Goal: Navigation & Orientation: Find specific page/section

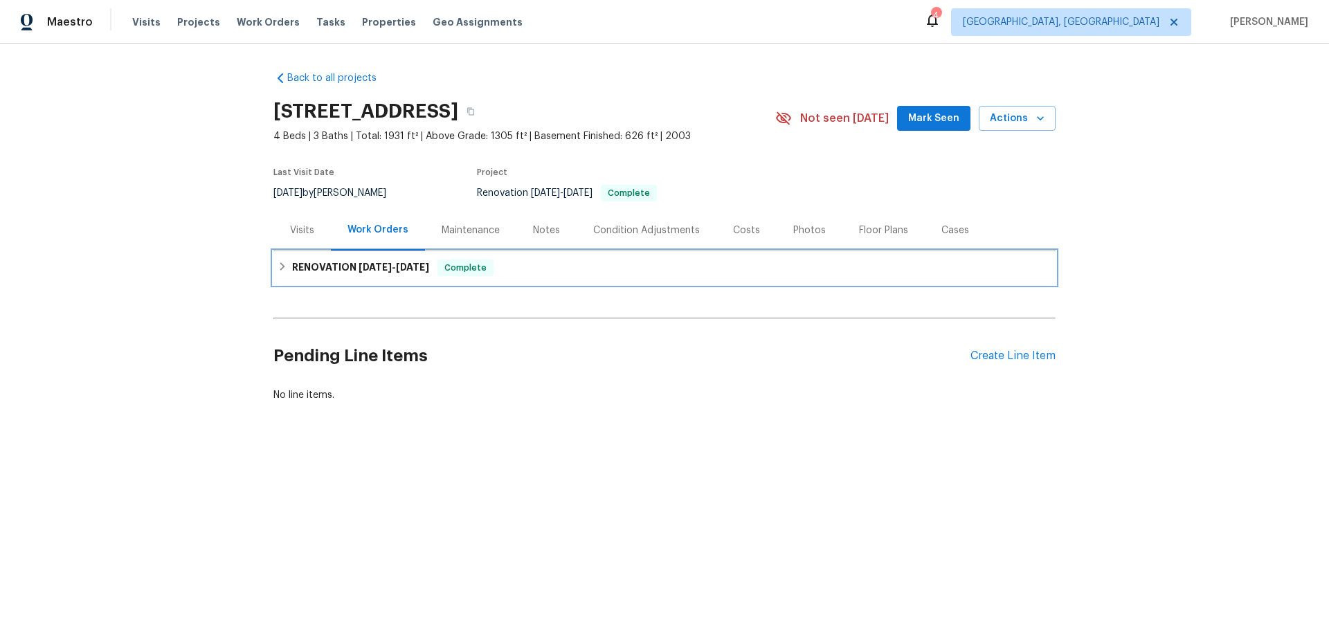
click at [282, 270] on div "RENOVATION 7/28/25 - 8/13/25 Complete" at bounding box center [664, 267] width 774 height 17
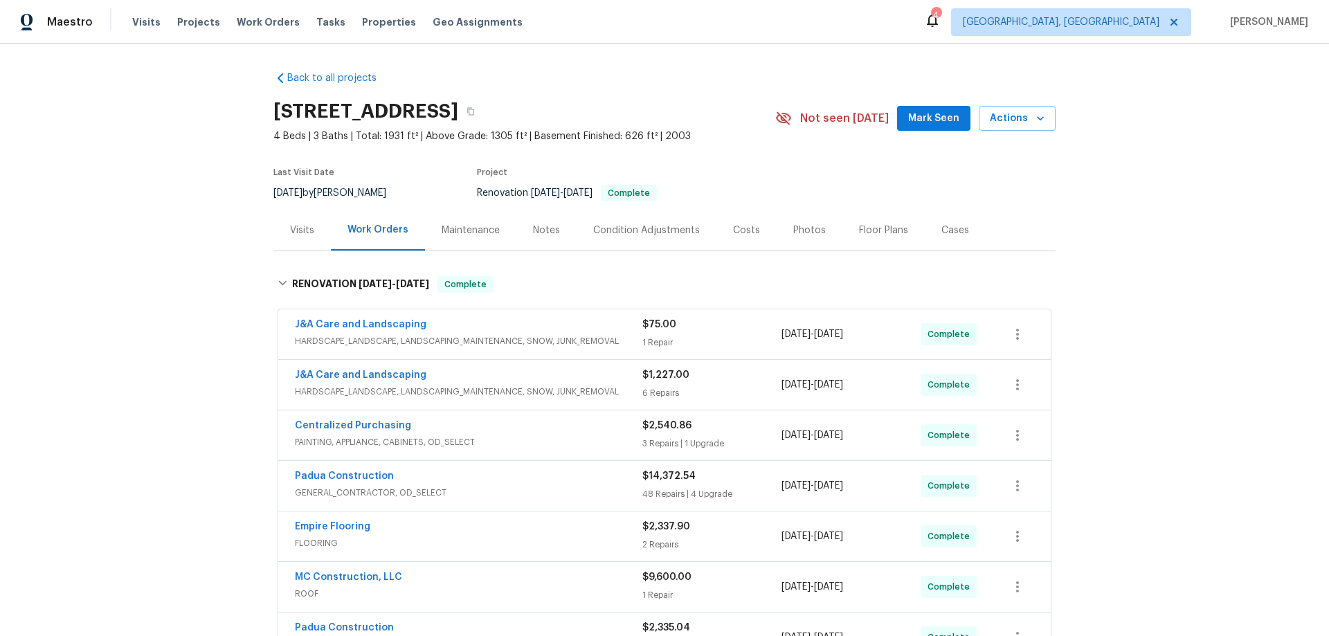
click at [185, 174] on div "Back to all projects 5019 Woodspring Dr, Hope Mills, NC 28348 4 Beds | 3 Baths …" at bounding box center [664, 340] width 1329 height 592
click at [221, 241] on div "Back to all projects 5019 Woodspring Dr, Hope Mills, NC 28348 4 Beds | 3 Baths …" at bounding box center [664, 340] width 1329 height 592
click at [202, 219] on div "Back to all projects 5019 Woodspring Dr, Hope Mills, NC 28348 4 Beds | 3 Baths …" at bounding box center [664, 340] width 1329 height 592
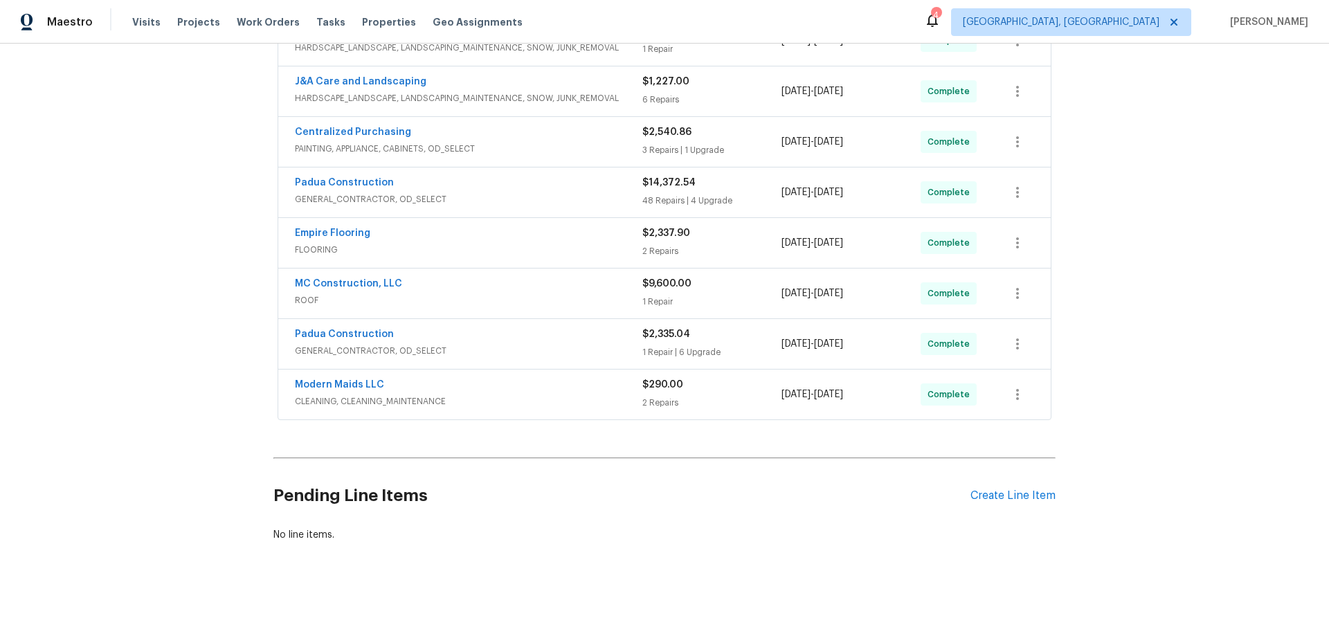
click at [176, 210] on div "Back to all projects 5019 Woodspring Dr, Hope Mills, NC 28348 4 Beds | 3 Baths …" at bounding box center [664, 340] width 1329 height 592
click at [183, 237] on div "Back to all projects 5019 Woodspring Dr, Hope Mills, NC 28348 4 Beds | 3 Baths …" at bounding box center [664, 340] width 1329 height 592
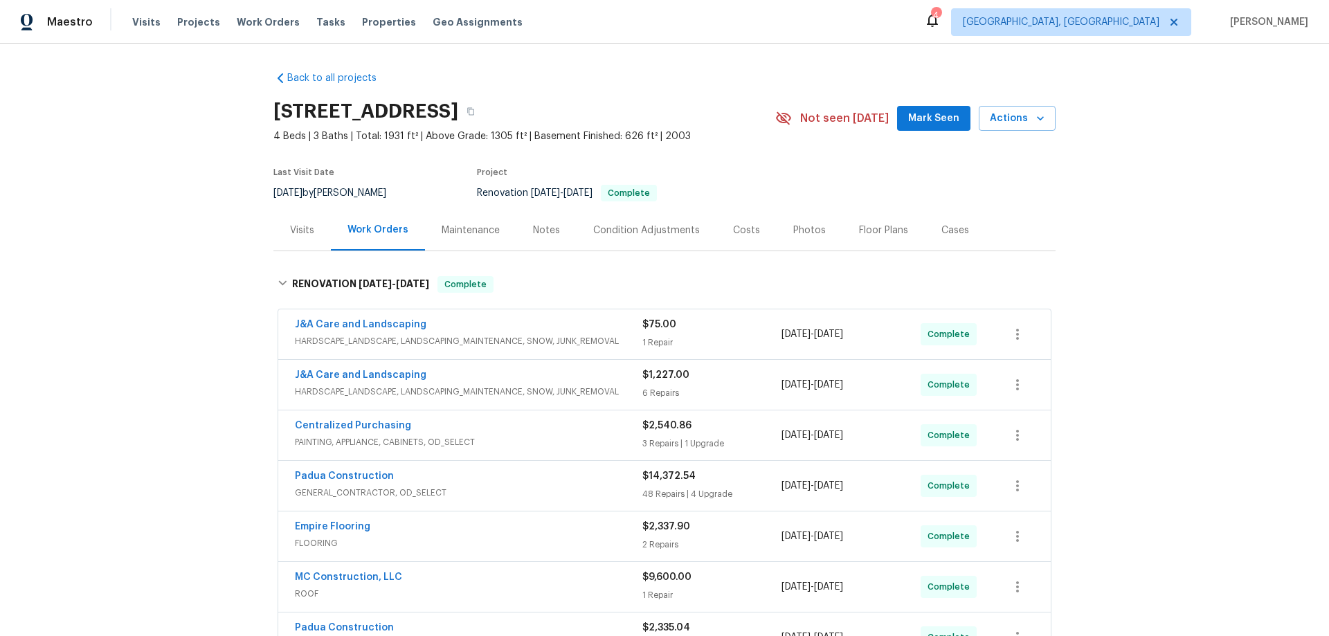
click at [166, 338] on div "Back to all projects 5019 Woodspring Dr, Hope Mills, NC 28348 4 Beds | 3 Baths …" at bounding box center [664, 340] width 1329 height 592
click at [150, 298] on div "Back to all projects 5019 Woodspring Dr, Hope Mills, NC 28348 4 Beds | 3 Baths …" at bounding box center [664, 340] width 1329 height 592
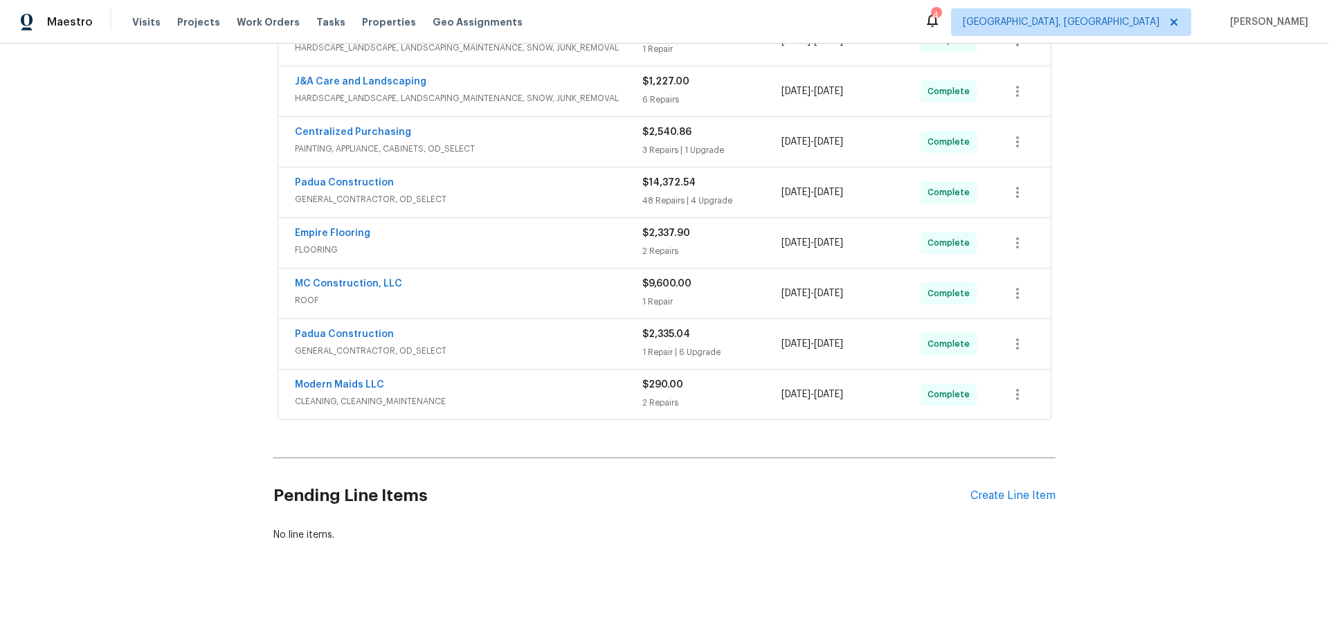
click at [108, 401] on div "Back to all projects 5019 Woodspring Dr, Hope Mills, NC 28348 4 Beds | 3 Baths …" at bounding box center [664, 340] width 1329 height 592
click at [182, 351] on div "Back to all projects 5019 Woodspring Dr, Hope Mills, NC 28348 4 Beds | 3 Baths …" at bounding box center [664, 340] width 1329 height 592
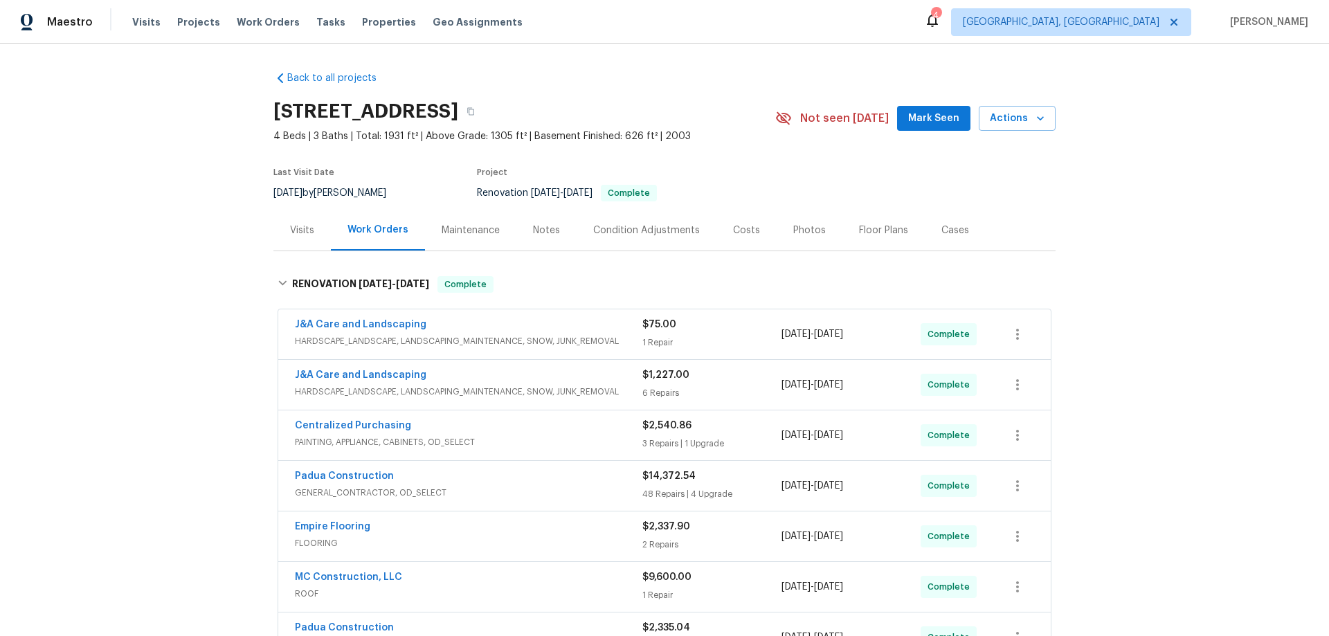
click at [136, 298] on div "Back to all projects 5019 Woodspring Dr, Hope Mills, NC 28348 4 Beds | 3 Baths …" at bounding box center [664, 340] width 1329 height 592
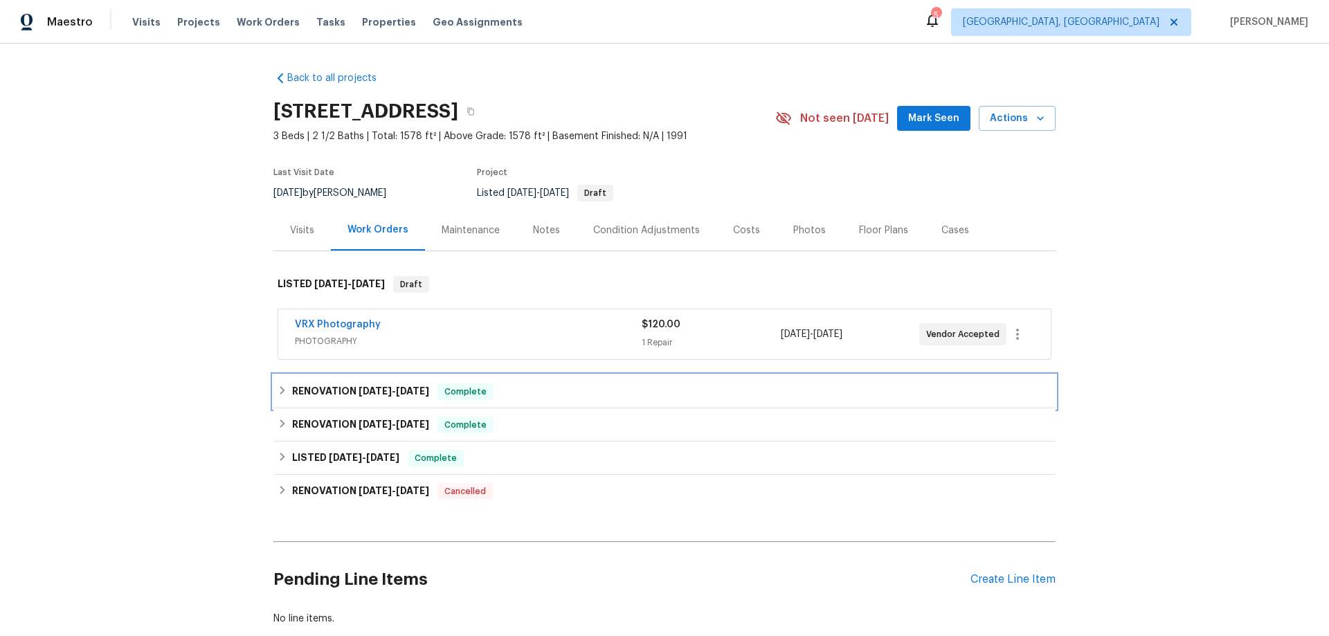
drag, startPoint x: 303, startPoint y: 386, endPoint x: 271, endPoint y: 389, distance: 32.6
click at [303, 387] on h6 "RENOVATION 8/1/25 - 8/12/25" at bounding box center [360, 391] width 137 height 17
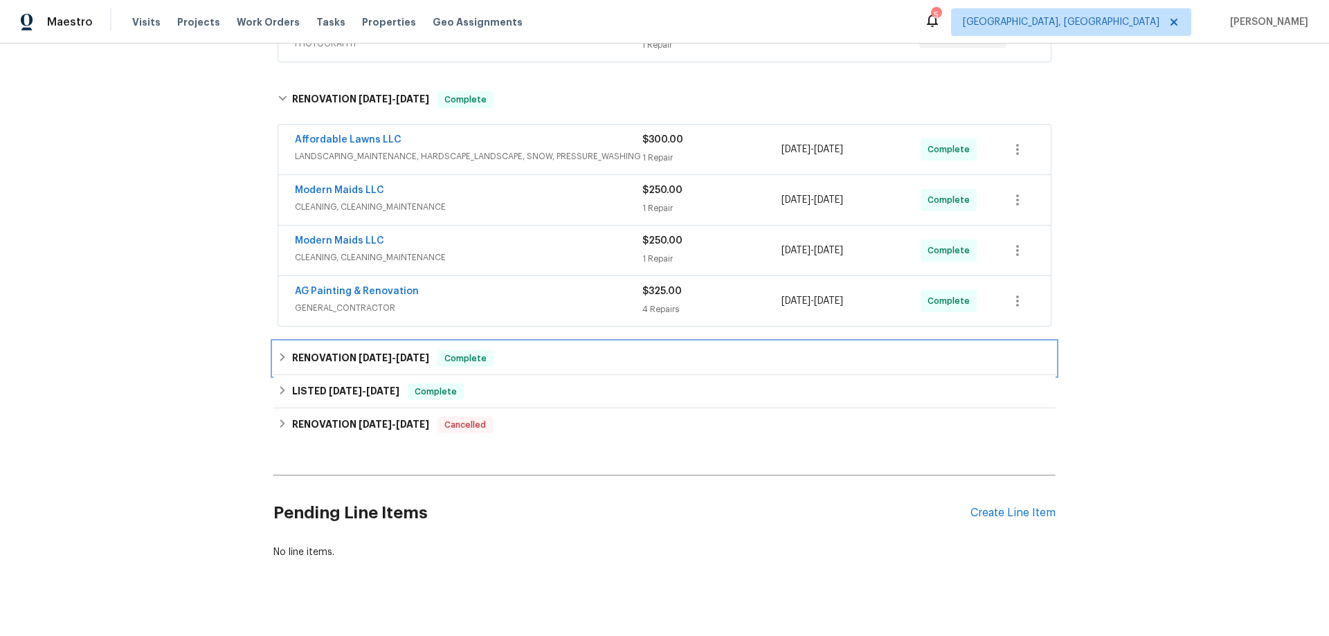
click at [302, 356] on h6 "RENOVATION 7/21/25 - 8/21/25" at bounding box center [360, 358] width 137 height 17
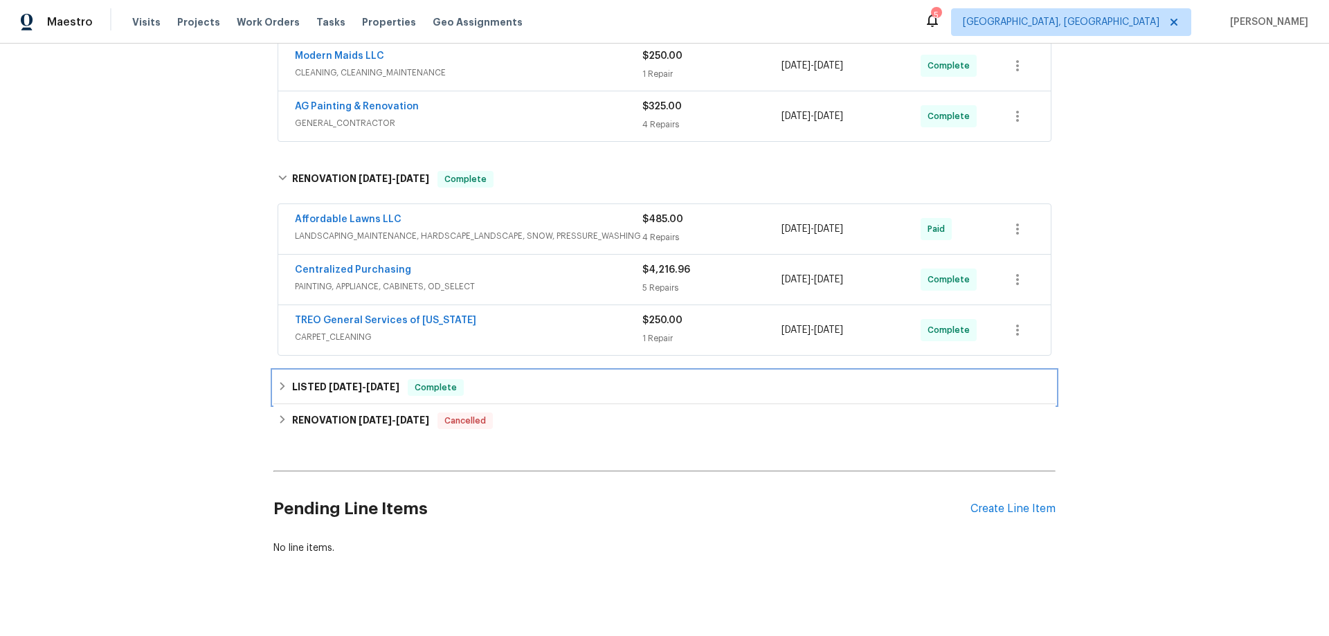
click at [287, 375] on div "LISTED 7/21/25 - 8/5/25 Complete" at bounding box center [664, 387] width 782 height 33
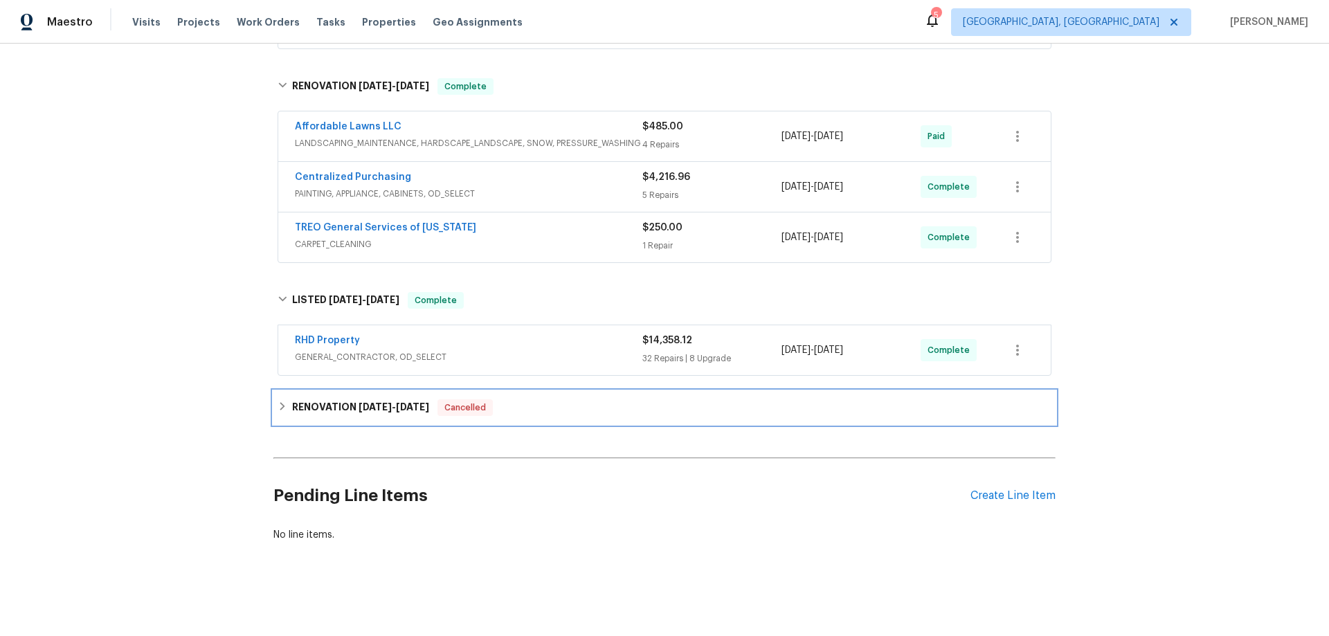
drag, startPoint x: 294, startPoint y: 414, endPoint x: 287, endPoint y: 410, distance: 8.1
click at [295, 412] on div "RENOVATION 5/27/25 - 6/6/25 Cancelled" at bounding box center [664, 407] width 782 height 33
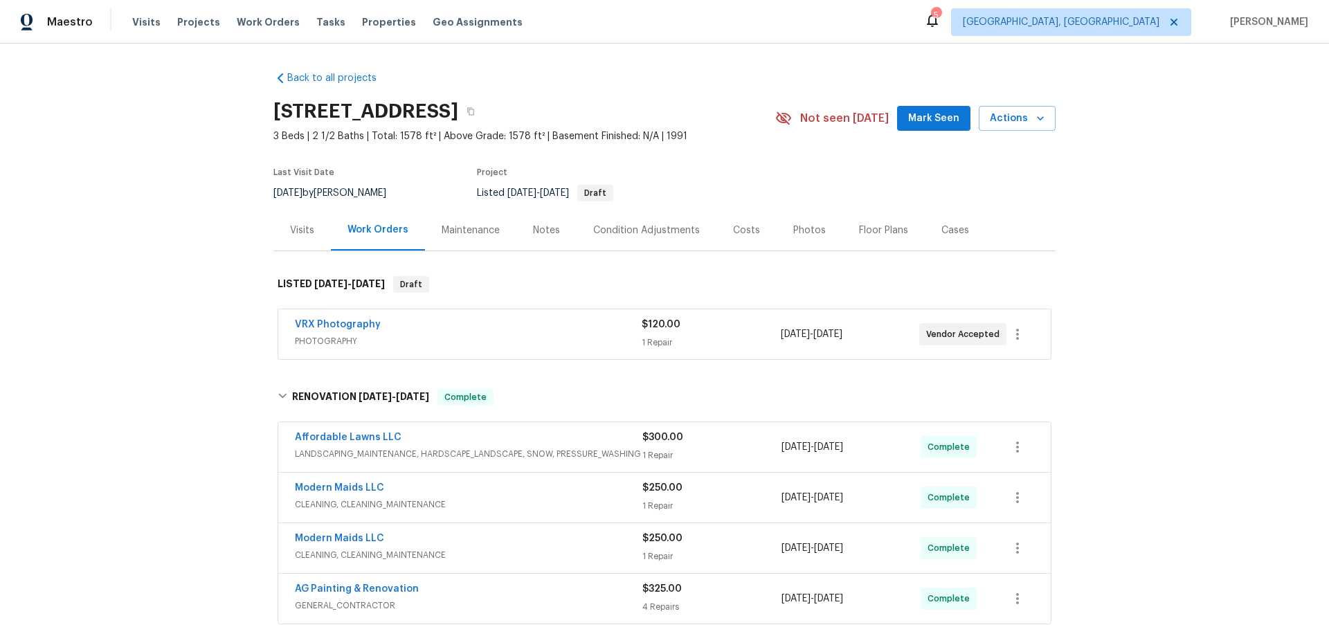
click at [188, 242] on div "Back to all projects 2301 Declaration Dr, Raleigh, NC 27615 3 Beds | 2 1/2 Bath…" at bounding box center [664, 340] width 1329 height 592
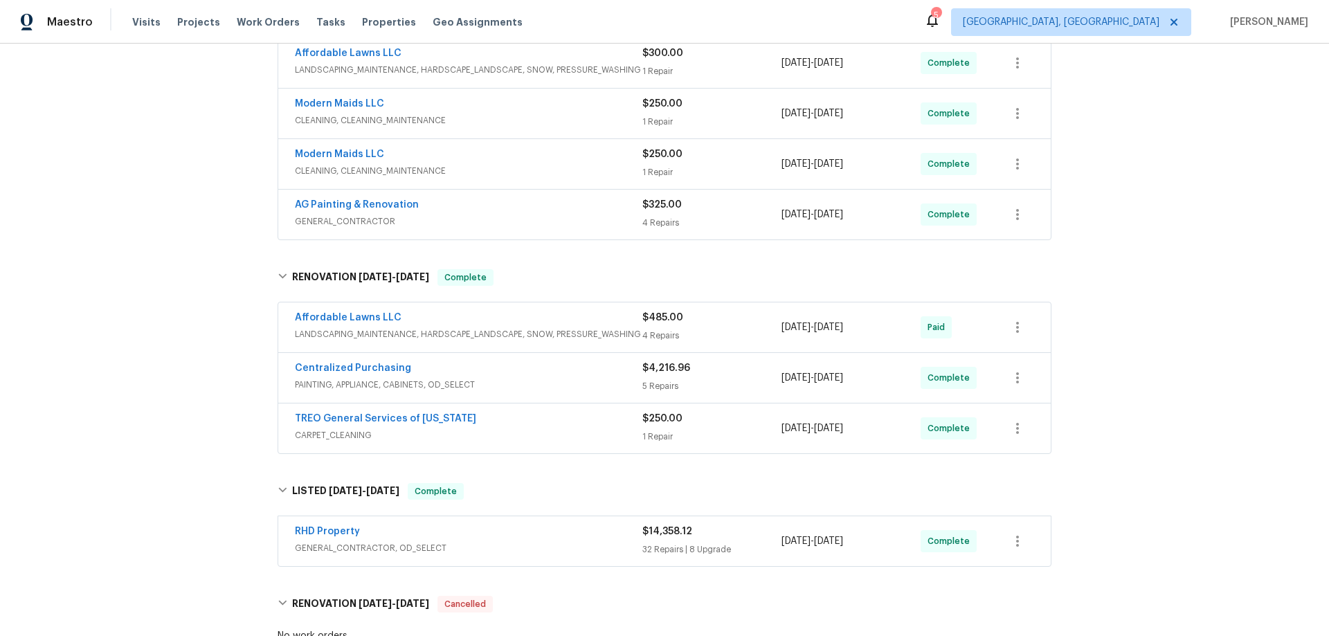
click at [165, 257] on div "Back to all projects 2301 Declaration Dr, Raleigh, NC 27615 3 Beds | 2 1/2 Bath…" at bounding box center [664, 340] width 1329 height 592
click at [212, 236] on div "Back to all projects 2301 Declaration Dr, Raleigh, NC 27615 3 Beds | 2 1/2 Bath…" at bounding box center [664, 340] width 1329 height 592
click at [170, 257] on div "Back to all projects 2301 Declaration Dr, Raleigh, NC 27615 3 Beds | 2 1/2 Bath…" at bounding box center [664, 340] width 1329 height 592
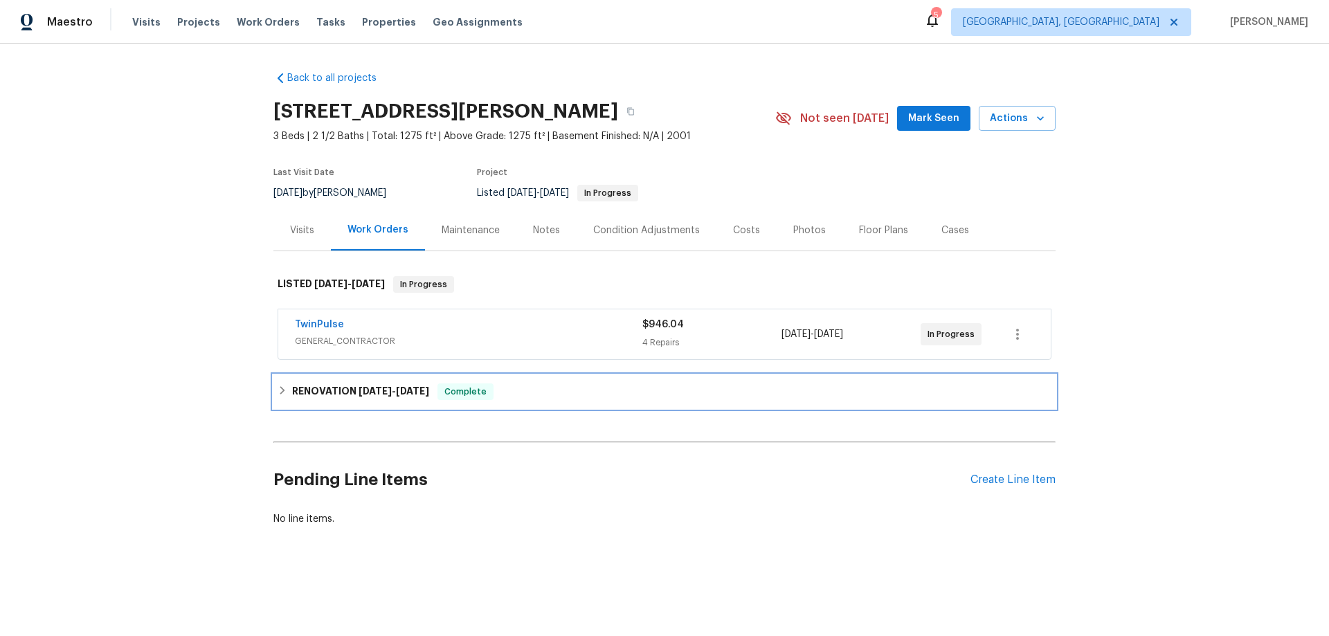
click at [333, 392] on h6 "RENOVATION [DATE] - [DATE]" at bounding box center [360, 391] width 137 height 17
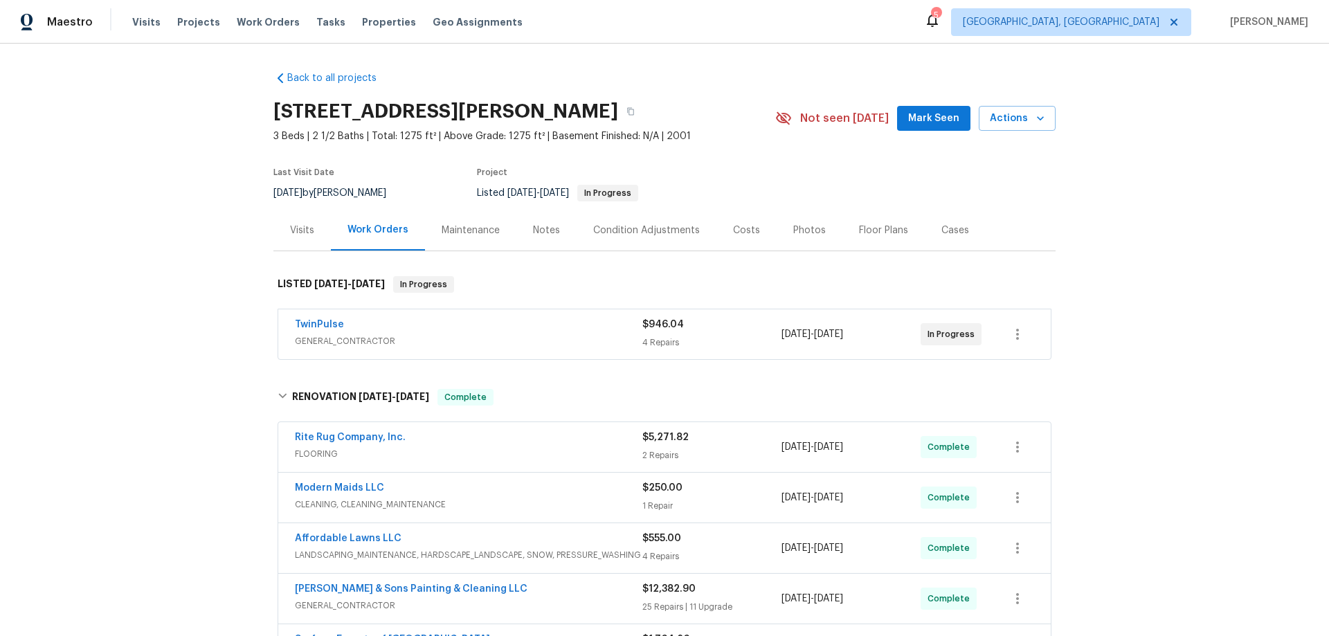
click at [215, 313] on div "Back to all projects [STREET_ADDRESS][PERSON_NAME] 3 Beds | 2 1/2 Baths | Total…" at bounding box center [664, 340] width 1329 height 592
click at [234, 248] on div "Back to all projects [STREET_ADDRESS][PERSON_NAME] 3 Beds | 2 1/2 Baths | Total…" at bounding box center [664, 340] width 1329 height 592
click at [173, 253] on div "Back to all projects [STREET_ADDRESS][PERSON_NAME] 3 Beds | 2 1/2 Baths | Total…" at bounding box center [664, 340] width 1329 height 592
click at [228, 229] on div "Back to all projects [STREET_ADDRESS][PERSON_NAME] 3 Beds | 2 1/2 Baths | Total…" at bounding box center [664, 340] width 1329 height 592
click at [171, 277] on div "Back to all projects [STREET_ADDRESS][PERSON_NAME] 3 Beds | 2 1/2 Baths | Total…" at bounding box center [664, 340] width 1329 height 592
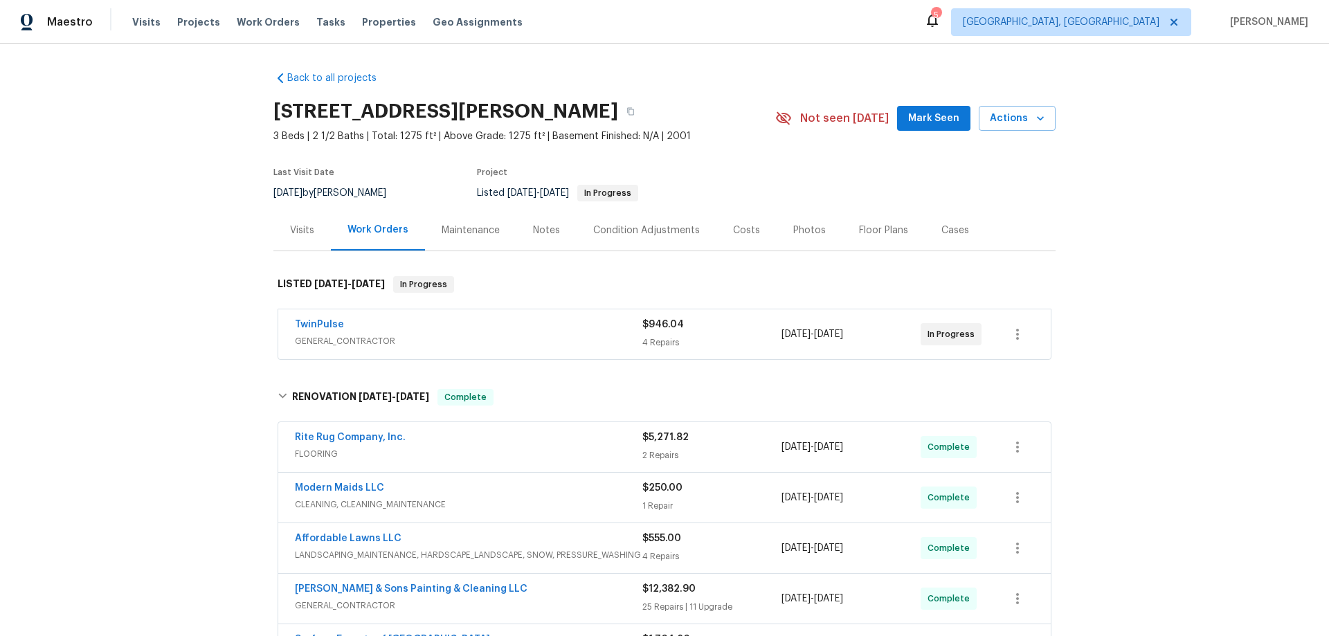
click at [195, 299] on div "Back to all projects [STREET_ADDRESS][PERSON_NAME] 3 Beds | 2 1/2 Baths | Total…" at bounding box center [664, 340] width 1329 height 592
click at [204, 257] on div "Back to all projects [STREET_ADDRESS][PERSON_NAME] 3 Beds | 2 1/2 Baths | Total…" at bounding box center [664, 340] width 1329 height 592
click at [119, 302] on div "Back to all projects 4420 Archibald Way, Raleigh, NC 27616 3 Beds | 2 1/2 Baths…" at bounding box center [664, 340] width 1329 height 592
click at [168, 300] on div "Back to all projects 4420 Archibald Way, Raleigh, NC 27616 3 Beds | 2 1/2 Baths…" at bounding box center [664, 340] width 1329 height 592
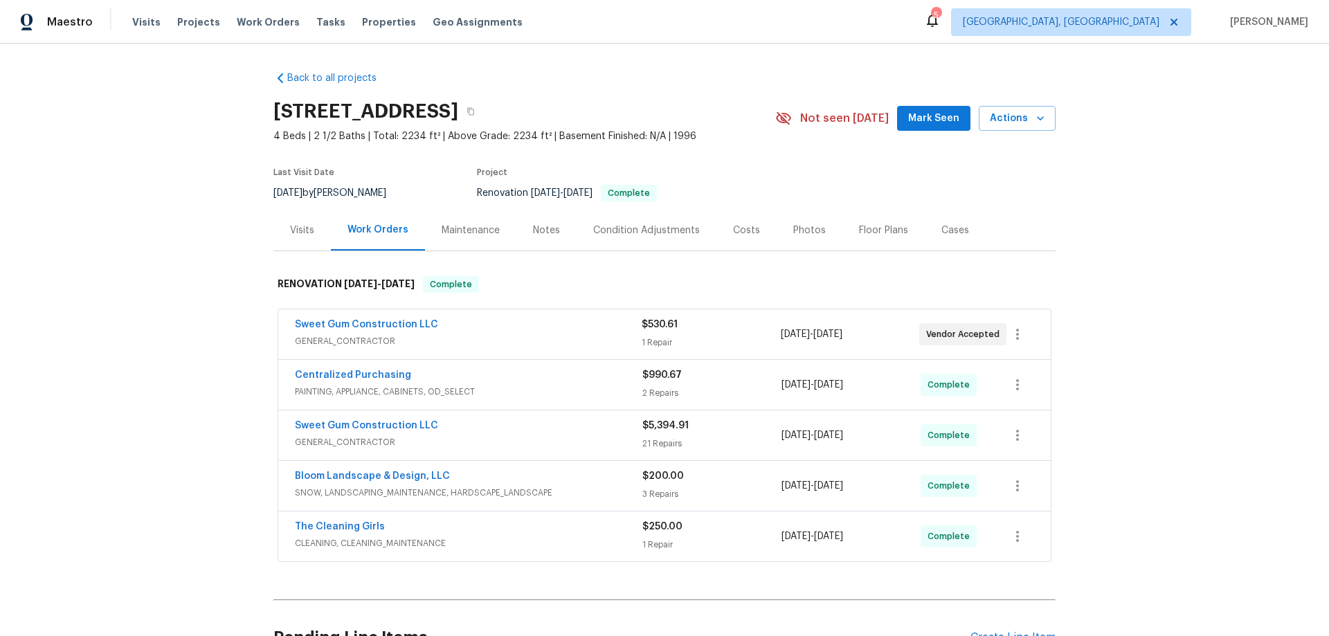
click at [181, 308] on div "Back to all projects 16 Vestrial Ln, Durham, NC 27703 4 Beds | 2 1/2 Baths | To…" at bounding box center [664, 340] width 1329 height 592
click at [176, 306] on div "Back to all projects 16 Vestrial Ln, Durham, NC 27703 4 Beds | 2 1/2 Baths | To…" at bounding box center [664, 340] width 1329 height 592
click at [225, 143] on div "Back to all projects 16 Vestrial Ln, Durham, NC 27703 4 Beds | 2 1/2 Baths | To…" at bounding box center [664, 340] width 1329 height 592
click at [157, 280] on div "Back to all projects 16 Vestrial Ln, Durham, NC 27703 4 Beds | 2 1/2 Baths | To…" at bounding box center [664, 340] width 1329 height 592
click at [137, 336] on div "Back to all projects 16 Vestrial Ln, Durham, NC 27703 4 Beds | 2 1/2 Baths | To…" at bounding box center [664, 340] width 1329 height 592
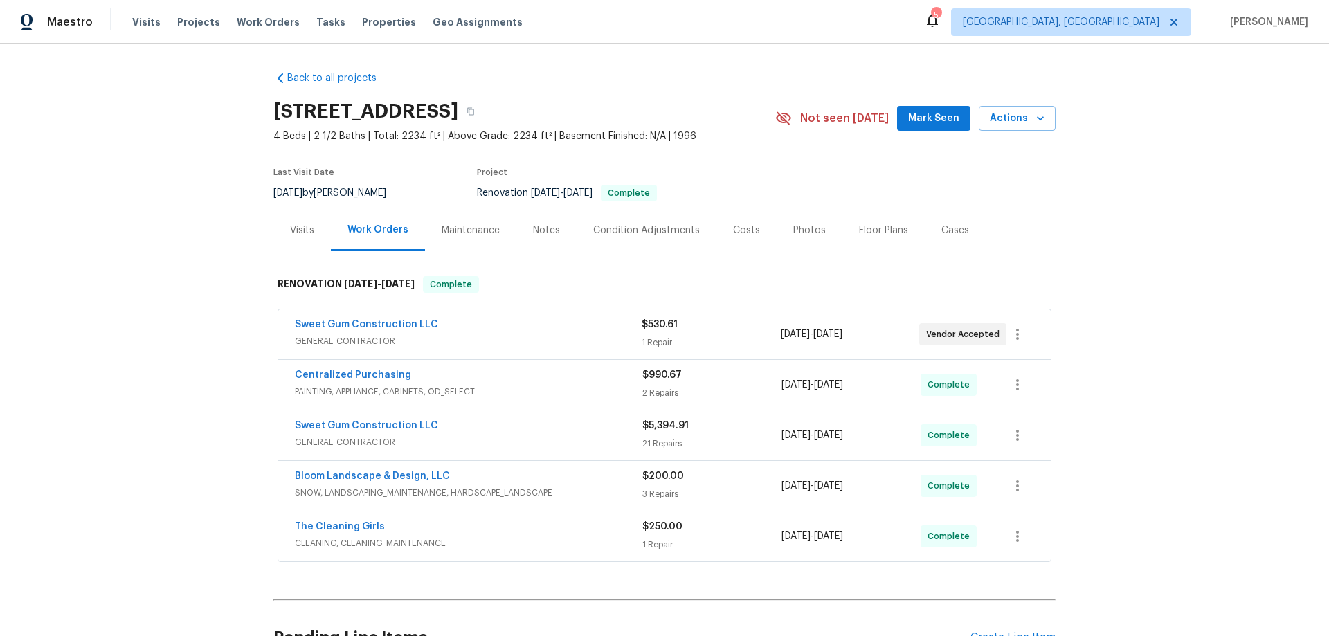
click at [197, 212] on div "Back to all projects 16 Vestrial Ln, Durham, NC 27703 4 Beds | 2 1/2 Baths | To…" at bounding box center [664, 340] width 1329 height 592
click at [168, 264] on div "Back to all projects 16 Vestrial Ln, Durham, NC 27703 4 Beds | 2 1/2 Baths | To…" at bounding box center [664, 340] width 1329 height 592
click at [194, 288] on div "Back to all projects 16 Vestrial Ln, Durham, NC 27703 4 Beds | 2 1/2 Baths | To…" at bounding box center [664, 340] width 1329 height 592
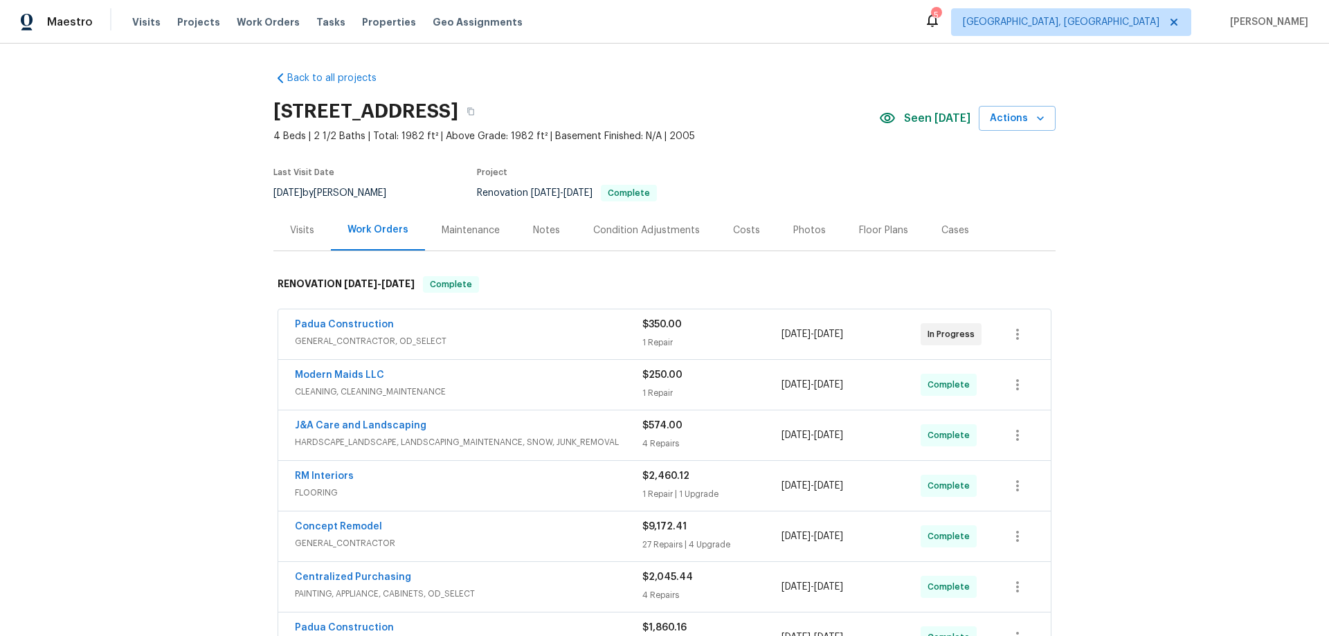
click at [200, 340] on div "Back to all projects 904 Our St, Fayetteville, NC 28314 4 Beds | 2 1/2 Baths | …" at bounding box center [664, 340] width 1329 height 592
click at [150, 322] on div "Back to all projects 904 Our St, Fayetteville, NC 28314 4 Beds | 2 1/2 Baths | …" at bounding box center [664, 340] width 1329 height 592
click at [195, 145] on div "Back to all projects 904 Our St, Fayetteville, NC 28314 4 Beds | 2 1/2 Baths | …" at bounding box center [664, 340] width 1329 height 592
click at [194, 250] on div "Back to all projects 904 Our St, Fayetteville, NC 28314 4 Beds | 2 1/2 Baths | …" at bounding box center [664, 340] width 1329 height 592
click at [165, 253] on div "Back to all projects 904 Our St, Fayetteville, NC 28314 4 Beds | 2 1/2 Baths | …" at bounding box center [664, 340] width 1329 height 592
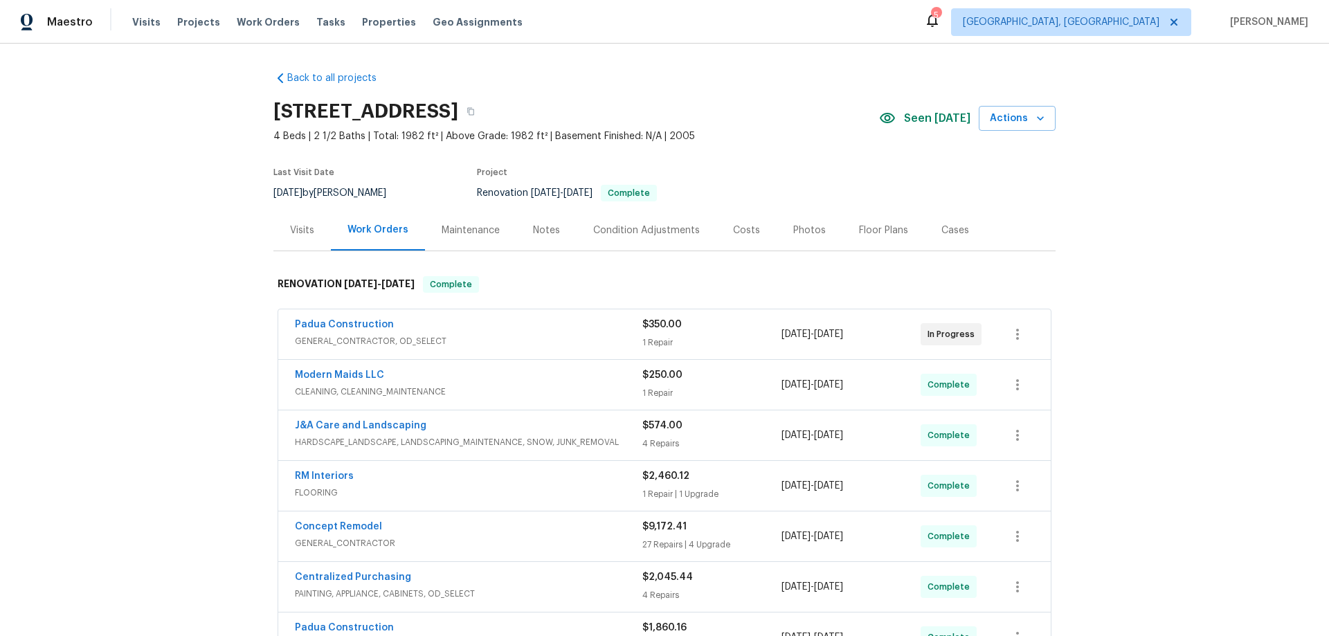
click at [166, 274] on div "Back to all projects 904 Our St, Fayetteville, NC 28314 4 Beds | 2 1/2 Baths | …" at bounding box center [664, 340] width 1329 height 592
click at [174, 133] on div "Back to all projects 904 Our St, Fayetteville, NC 28314 4 Beds | 2 1/2 Baths | …" at bounding box center [664, 340] width 1329 height 592
click at [190, 295] on div "Back to all projects 904 Our St, Fayetteville, NC 28314 4 Beds | 2 1/2 Baths | …" at bounding box center [664, 340] width 1329 height 592
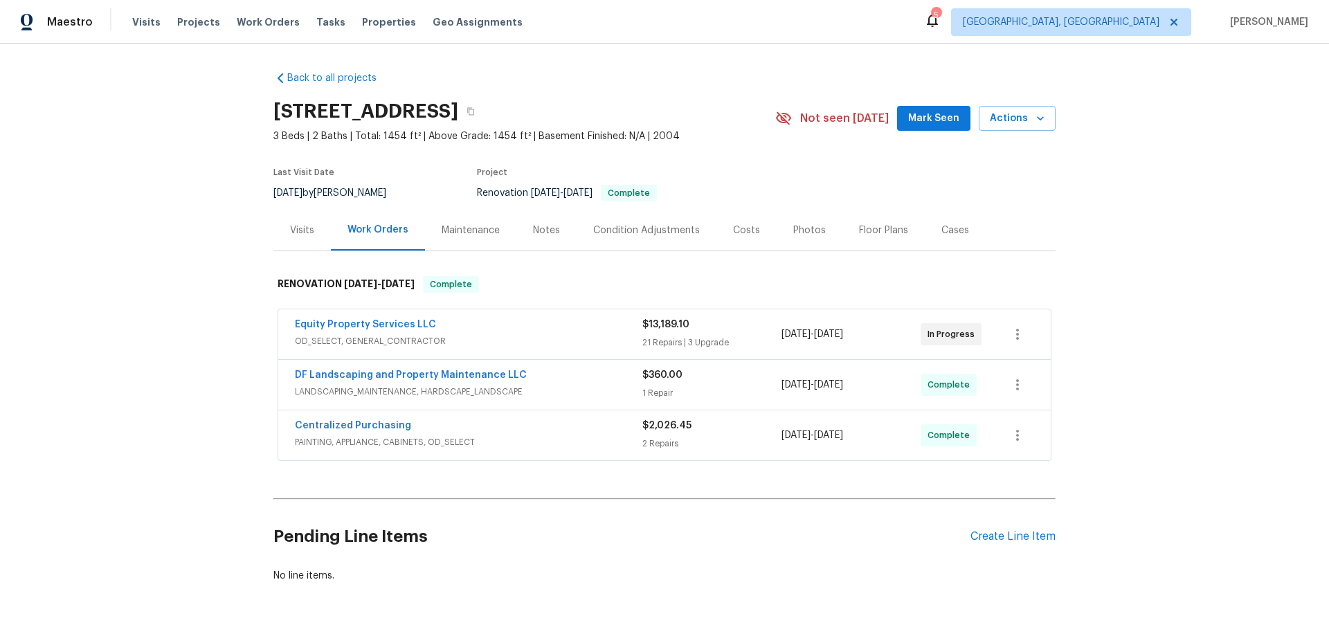
click at [290, 233] on div "Visits" at bounding box center [302, 231] width 24 height 14
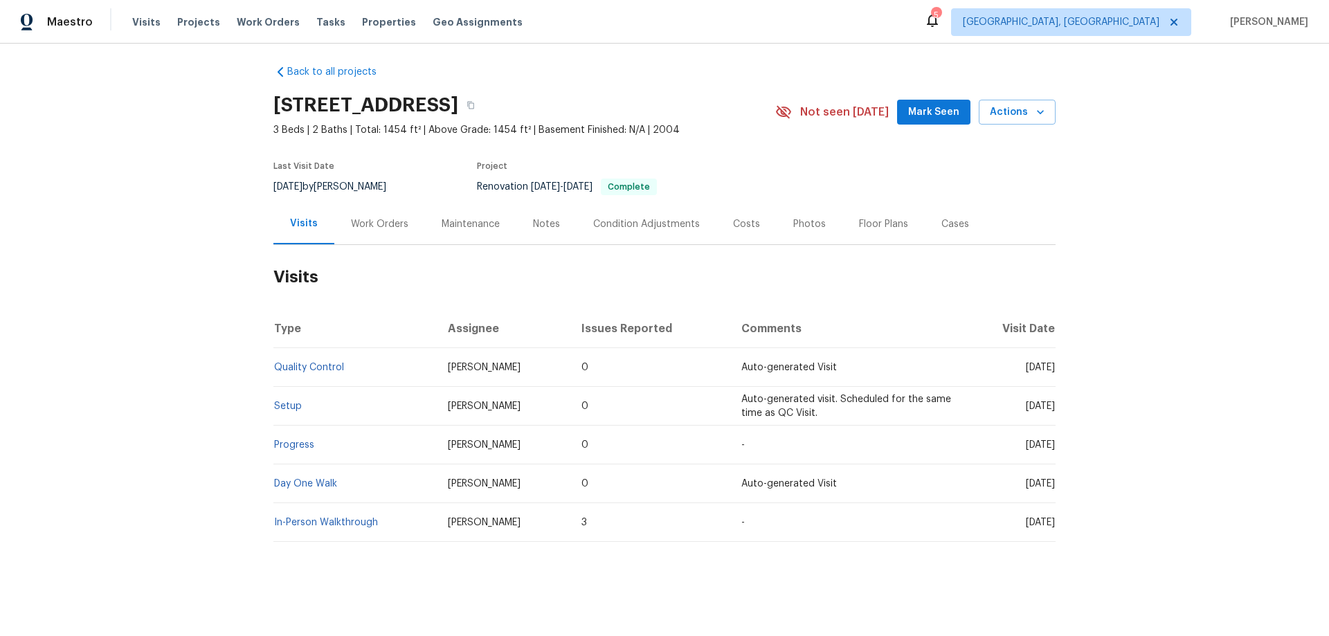
scroll to position [17, 0]
drag, startPoint x: 359, startPoint y: 208, endPoint x: 376, endPoint y: 239, distance: 35.9
click at [359, 217] on div "Work Orders" at bounding box center [379, 224] width 57 height 14
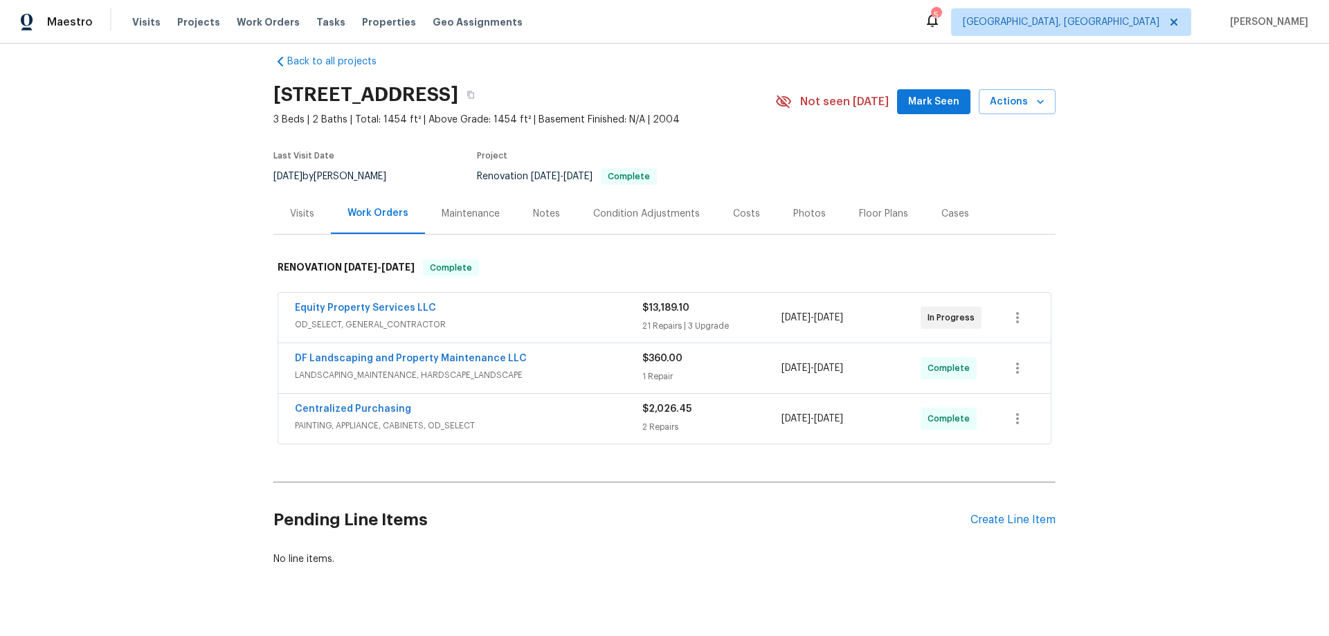
click at [181, 331] on div "Back to all projects 17517 W Ventura St, Surprise, AZ 85388 3 Beds | 2 Baths | …" at bounding box center [664, 340] width 1329 height 592
click at [191, 241] on div "Back to all projects 17517 W Ventura St, Surprise, AZ 85388 3 Beds | 2 Baths | …" at bounding box center [664, 340] width 1329 height 592
click at [188, 267] on div "Back to all projects 17517 W Ventura St, Surprise, AZ 85388 3 Beds | 2 Baths | …" at bounding box center [664, 340] width 1329 height 592
click at [181, 234] on div "Back to all projects 17517 W Ventura St, Surprise, AZ 85388 3 Beds | 2 Baths | …" at bounding box center [664, 340] width 1329 height 592
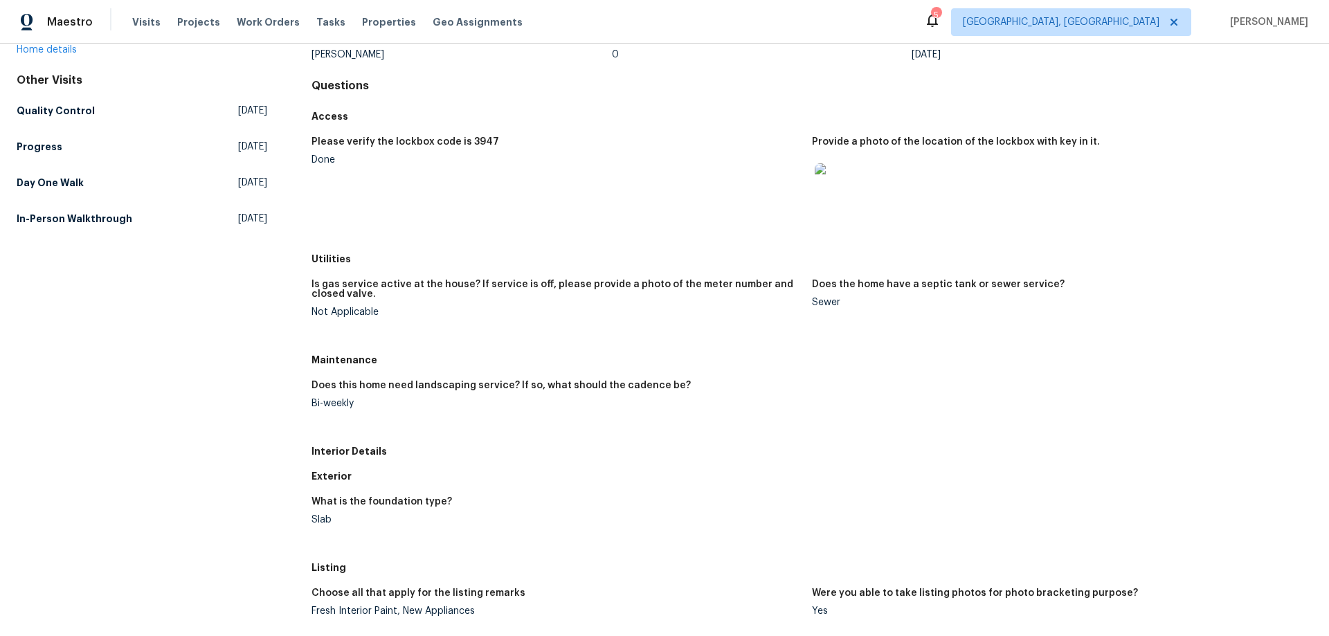
scroll to position [208, 0]
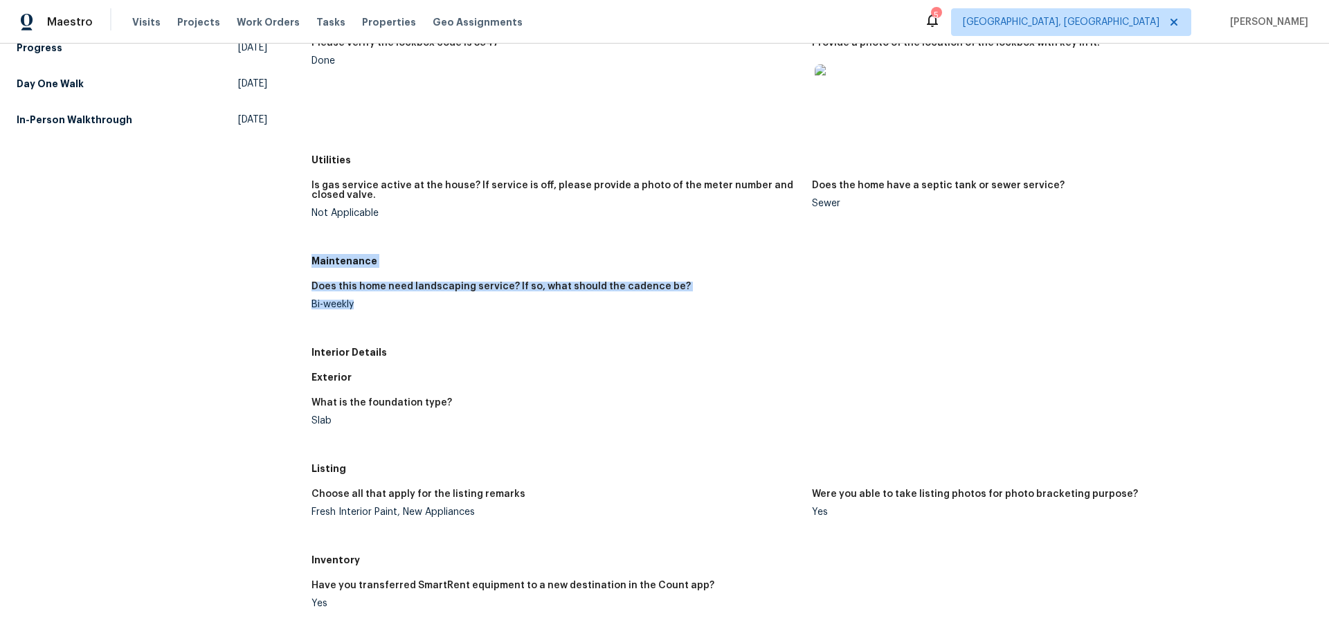
drag, startPoint x: 310, startPoint y: 260, endPoint x: 372, endPoint y: 307, distance: 77.1
click at [372, 307] on div "Maintenance Does this home need landscaping service? If so, what should the cad…" at bounding box center [811, 293] width 1001 height 91
click at [213, 321] on div "All visits 17517 W Ventura St Surprise, AZ 85388 Home details Other Visits Qual…" at bounding box center [142, 419] width 251 height 1110
drag, startPoint x: 307, startPoint y: 259, endPoint x: 361, endPoint y: 316, distance: 77.8
click at [361, 315] on div "All visits 17517 W Ventura St Surprise, AZ 85388 Home details Other Visits Qual…" at bounding box center [664, 419] width 1295 height 1110
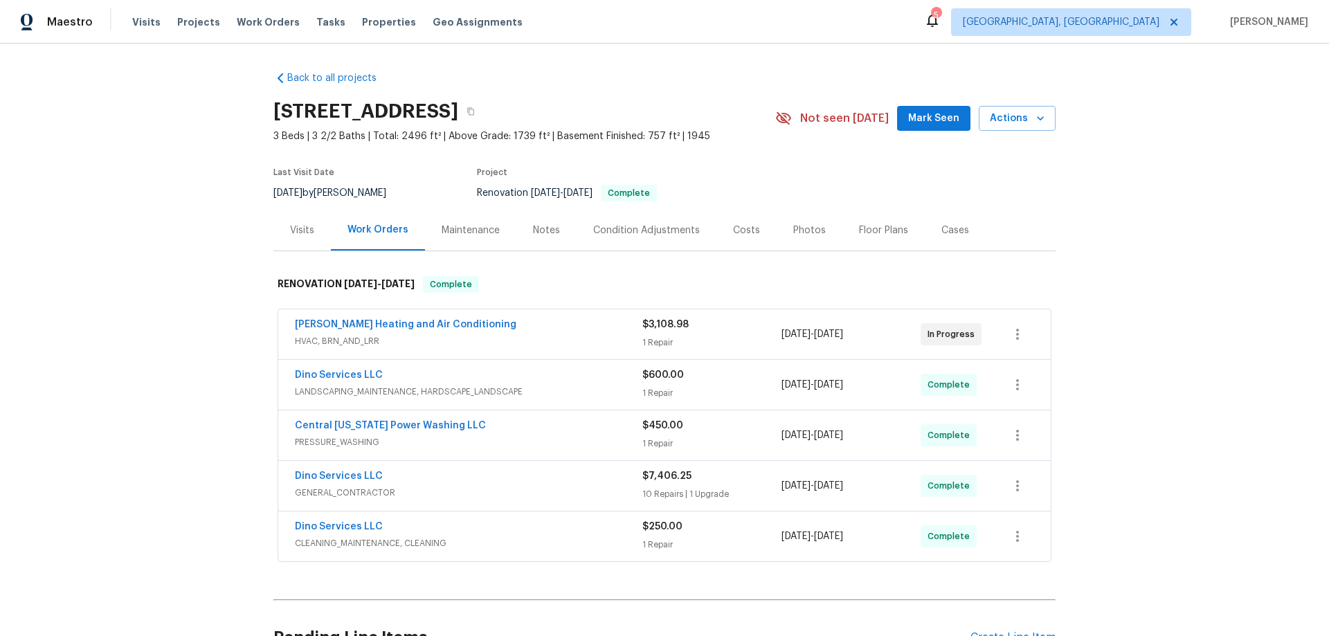
scroll to position [152, 0]
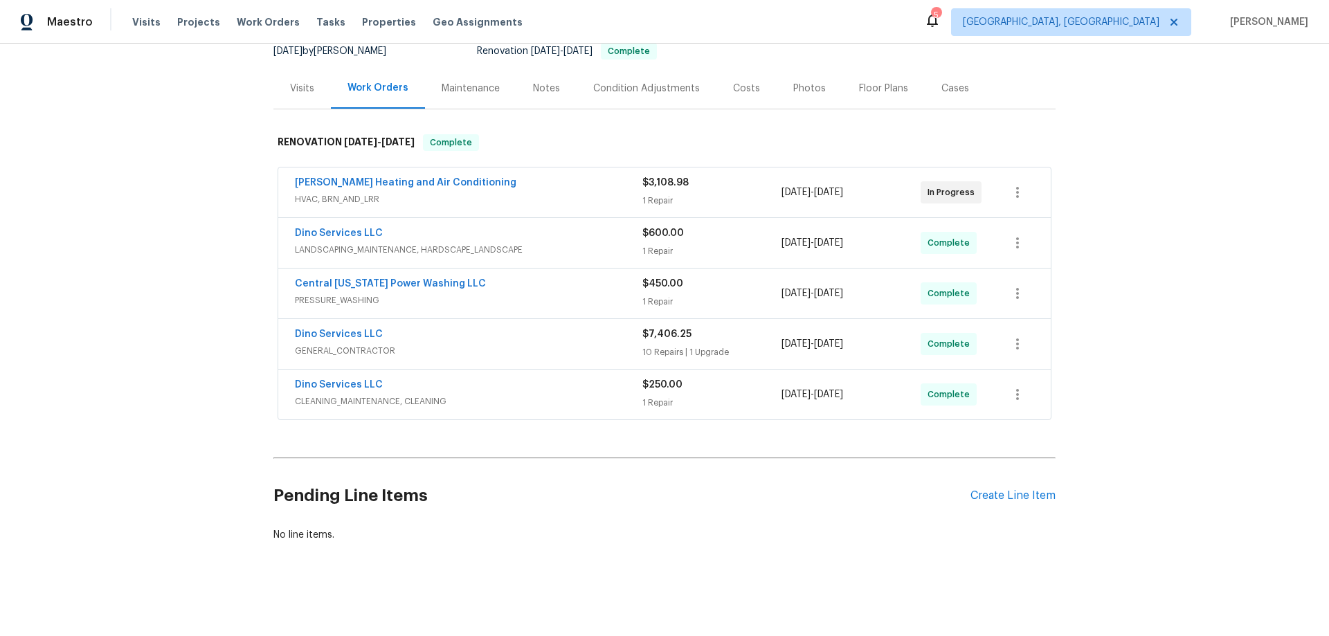
click at [183, 356] on div "Back to all projects 1320 Brookland Pkwy, Richmond, VA 23227 3 Beds | 3 2/2 Bat…" at bounding box center [664, 340] width 1329 height 592
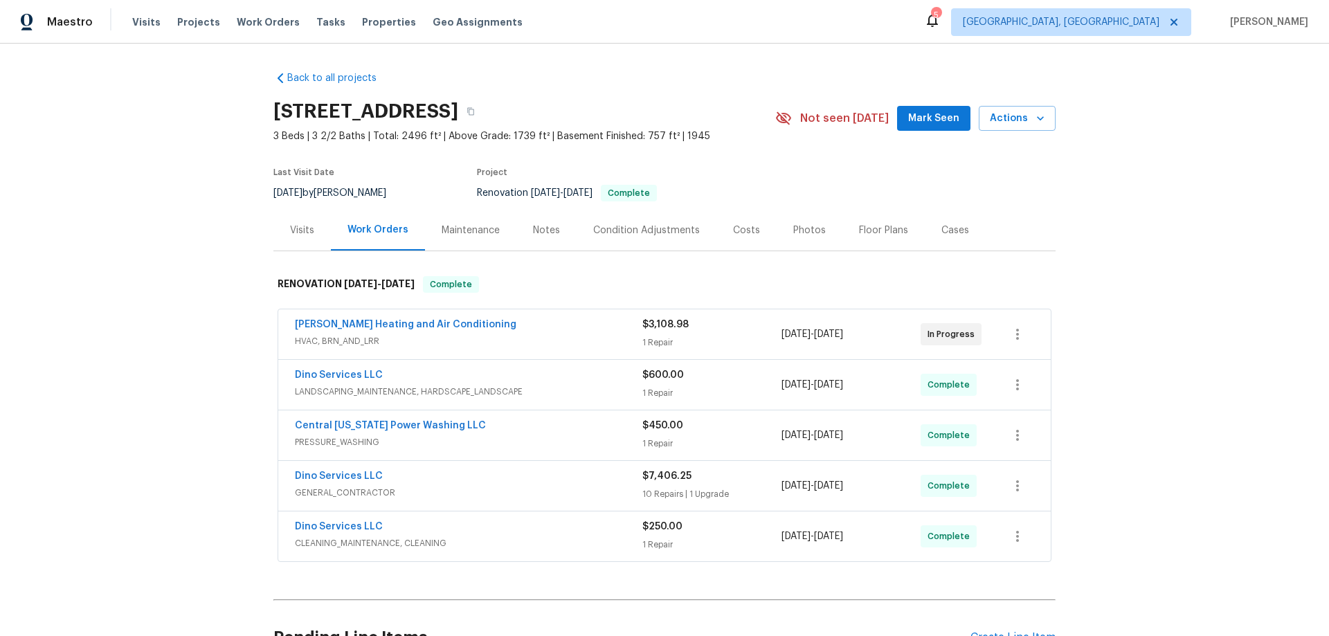
click at [149, 300] on div "Back to all projects 1320 Brookland Pkwy, Richmond, VA 23227 3 Beds | 3 2/2 Bat…" at bounding box center [664, 340] width 1329 height 592
click at [187, 284] on div "Back to all projects 1320 Brookland Pkwy, Richmond, VA 23227 3 Beds | 3 2/2 Bat…" at bounding box center [664, 340] width 1329 height 592
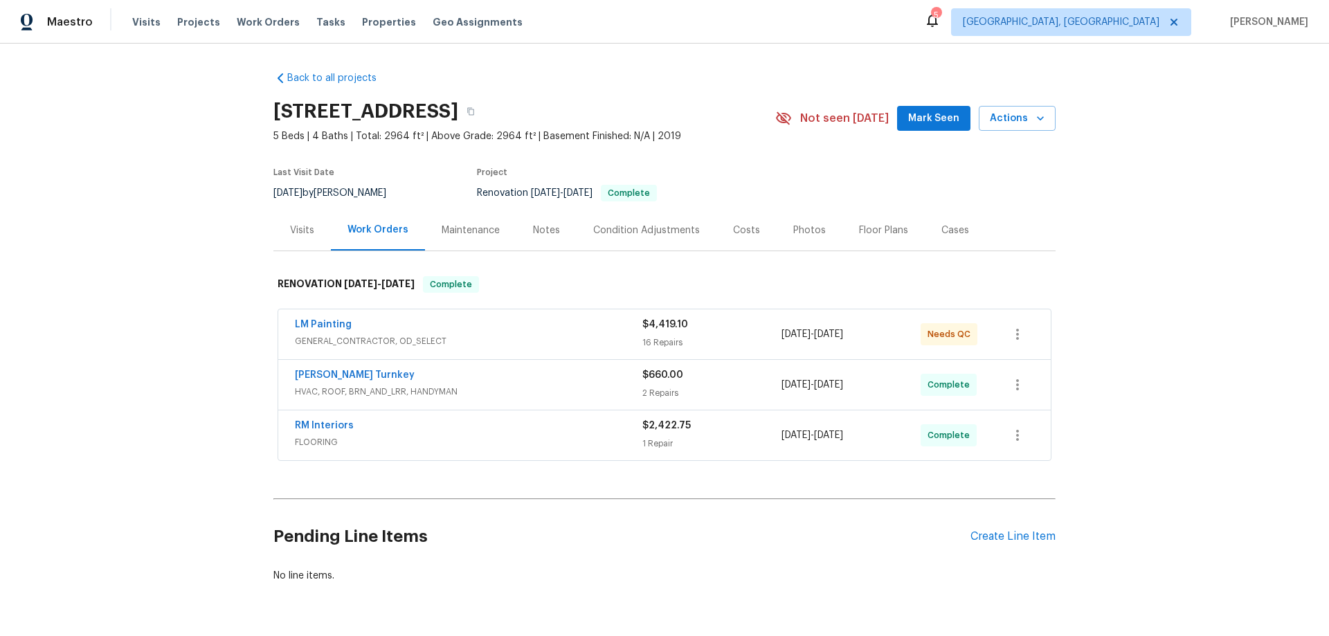
click at [194, 291] on div "Back to all projects [STREET_ADDRESS] 5 Beds | 4 Baths | Total: 2964 ft² | Abov…" at bounding box center [664, 340] width 1329 height 592
click at [188, 211] on div "Back to all projects [STREET_ADDRESS] 5 Beds | 4 Baths | Total: 2964 ft² | Abov…" at bounding box center [664, 340] width 1329 height 592
click at [127, 275] on div "Back to all projects [STREET_ADDRESS] 5 Beds | 4 Baths | Total: 2964 ft² | Abov…" at bounding box center [664, 340] width 1329 height 592
click at [189, 281] on div "Back to all projects 3092 Cedar Crest Way, Decatur, GA 30034 5 Beds | 4 Baths |…" at bounding box center [664, 340] width 1329 height 592
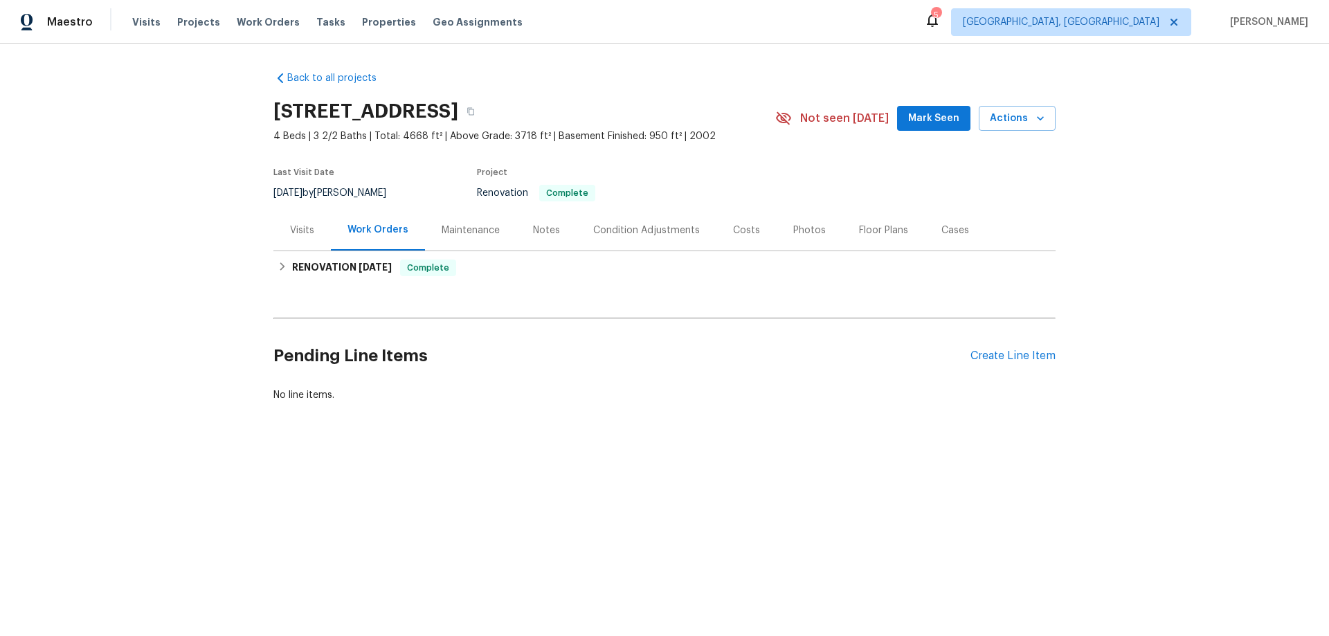
click at [203, 325] on div "Back to all projects [STREET_ADDRESS] 4 Beds | 3 2/2 Baths | Total: 4668 ft² | …" at bounding box center [664, 270] width 1329 height 453
click at [305, 260] on h6 "RENOVATION 8/4/25" at bounding box center [342, 267] width 100 height 17
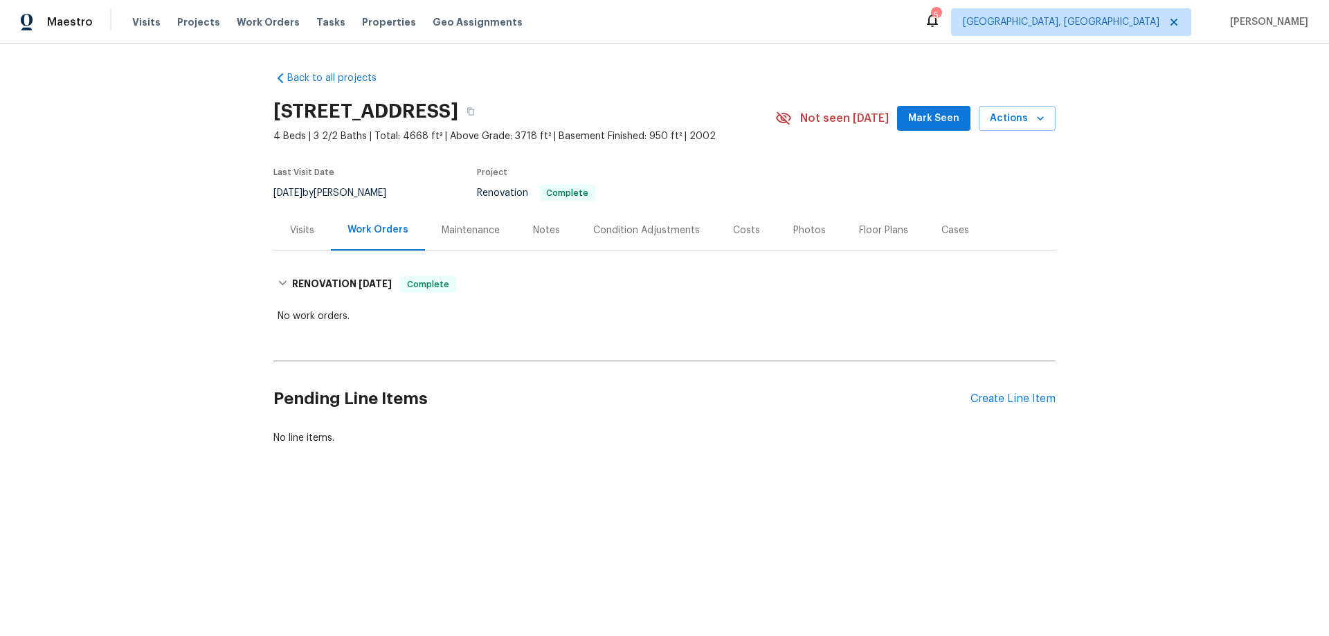
click at [148, 282] on div "Back to all projects 1040 Greystone Cove Dr, Birmingham, AL 35242 4 Beds | 3 2/…" at bounding box center [664, 291] width 1329 height 495
click at [173, 398] on div "Back to all projects 1040 Greystone Cove Dr, Birmingham, AL 35242 4 Beds | 3 2/…" at bounding box center [664, 291] width 1329 height 495
click at [125, 295] on div "Back to all projects 1040 Greystone Cove Dr, Birmingham, AL 35242 4 Beds | 3 2/…" at bounding box center [664, 291] width 1329 height 495
click at [130, 217] on div "Back to all projects 1040 Greystone Cove Dr, Birmingham, AL 35242 4 Beds | 3 2/…" at bounding box center [664, 291] width 1329 height 495
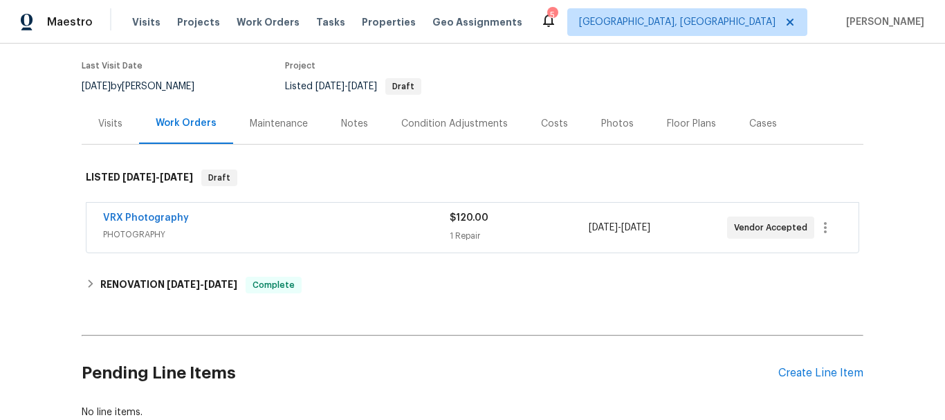
scroll to position [210, 0]
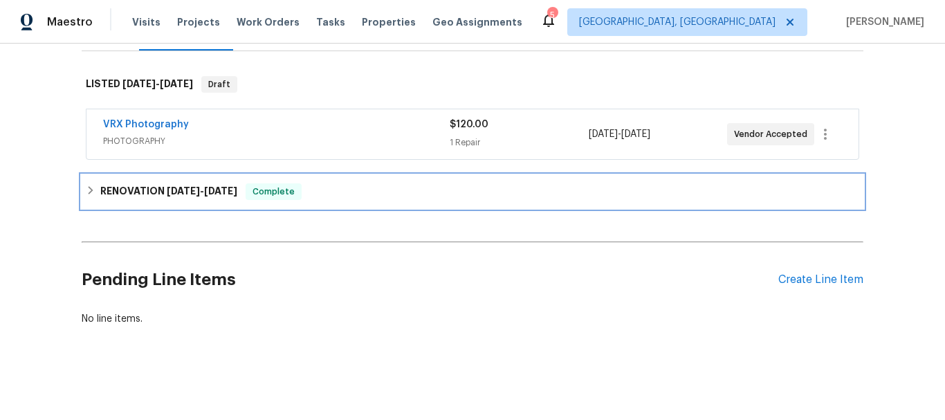
drag, startPoint x: 156, startPoint y: 184, endPoint x: 185, endPoint y: 246, distance: 69.0
click at [155, 184] on h6 "RENOVATION 7/28/25 - 8/18/25" at bounding box center [168, 191] width 137 height 17
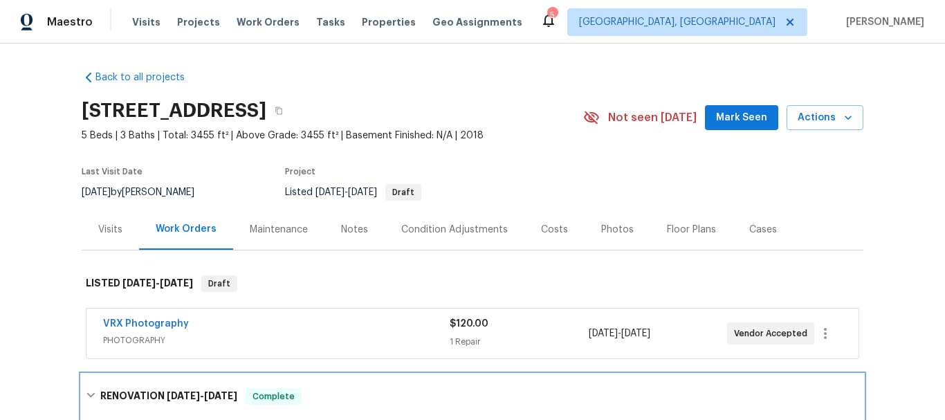
scroll to position [0, 0]
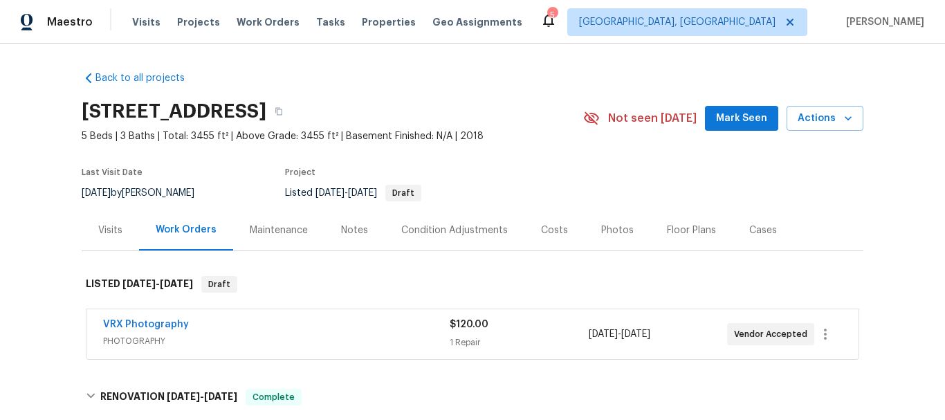
click at [570, 169] on section "30 Craines Vw, Covington, GA 30014 5 Beds | 3 Baths | Total: 3455 ft² | Above G…" at bounding box center [473, 151] width 782 height 116
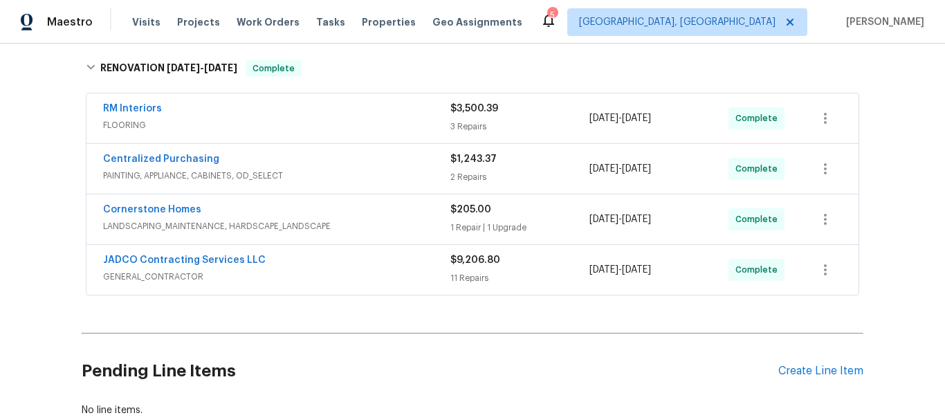
click at [22, 171] on div "Back to all projects 30 Craines Vw, Covington, GA 30014 5 Beds | 3 Baths | Tota…" at bounding box center [472, 232] width 945 height 376
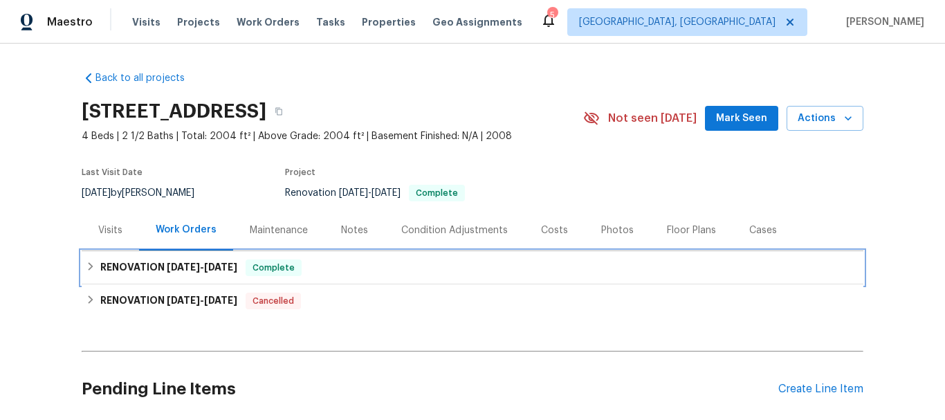
drag, startPoint x: 151, startPoint y: 278, endPoint x: 153, endPoint y: 317, distance: 38.8
click at [149, 277] on div "RENOVATION 7/29/25 - 8/11/25 Complete" at bounding box center [473, 267] width 782 height 33
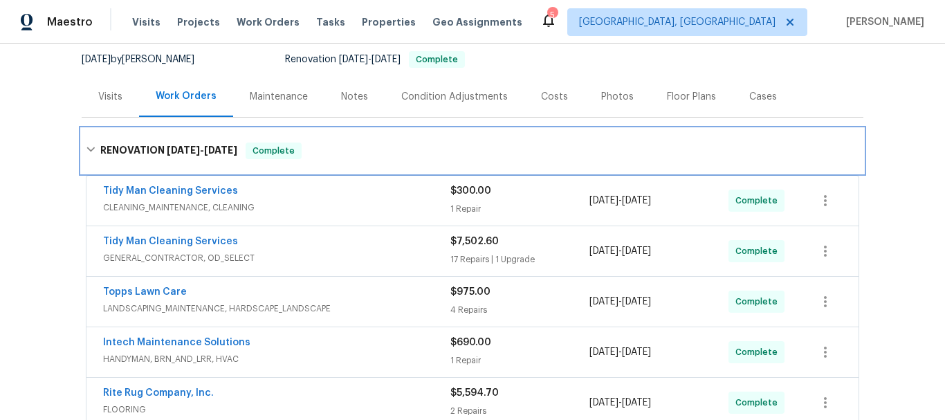
scroll to position [277, 0]
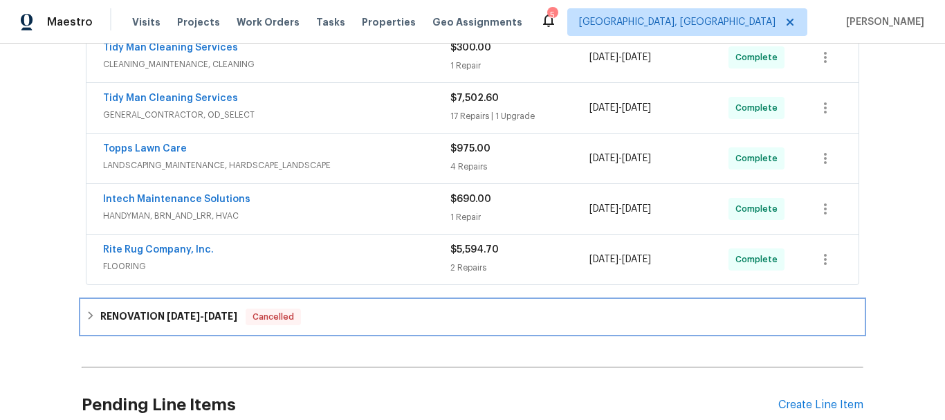
click at [138, 318] on h6 "RENOVATION 6/5/25 - 6/21/25" at bounding box center [168, 317] width 137 height 17
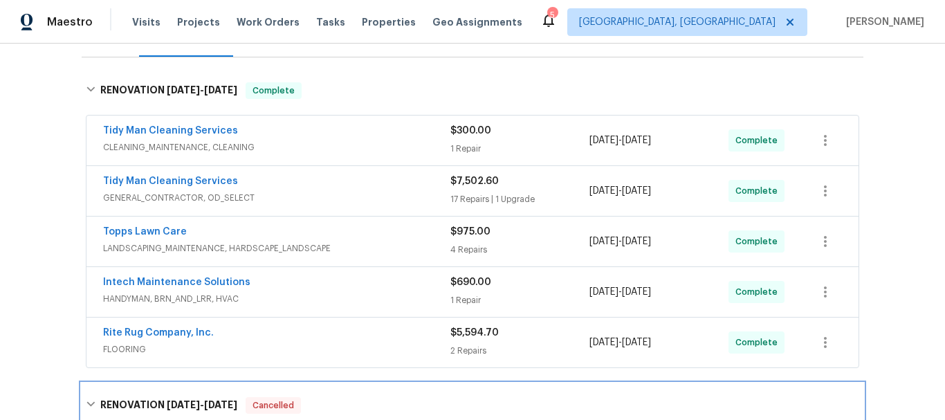
scroll to position [0, 0]
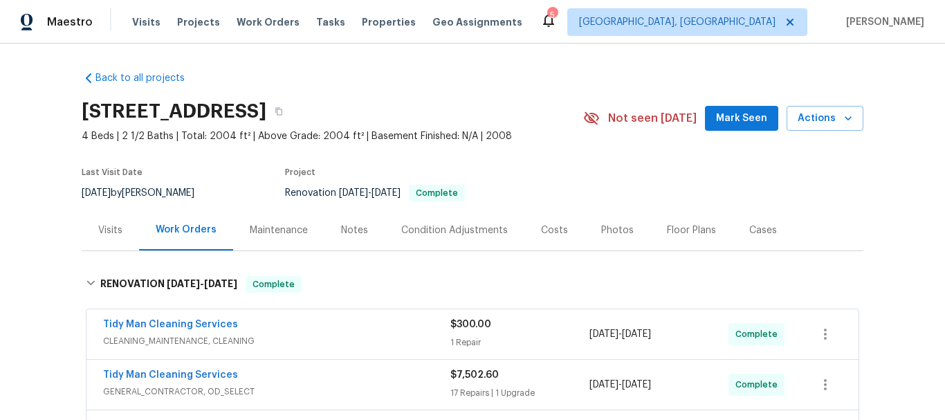
click at [592, 166] on section "400 Grand National Ln, Elgin, SC 29045 4 Beds | 2 1/2 Baths | Total: 2004 ft² |…" at bounding box center [473, 151] width 782 height 116
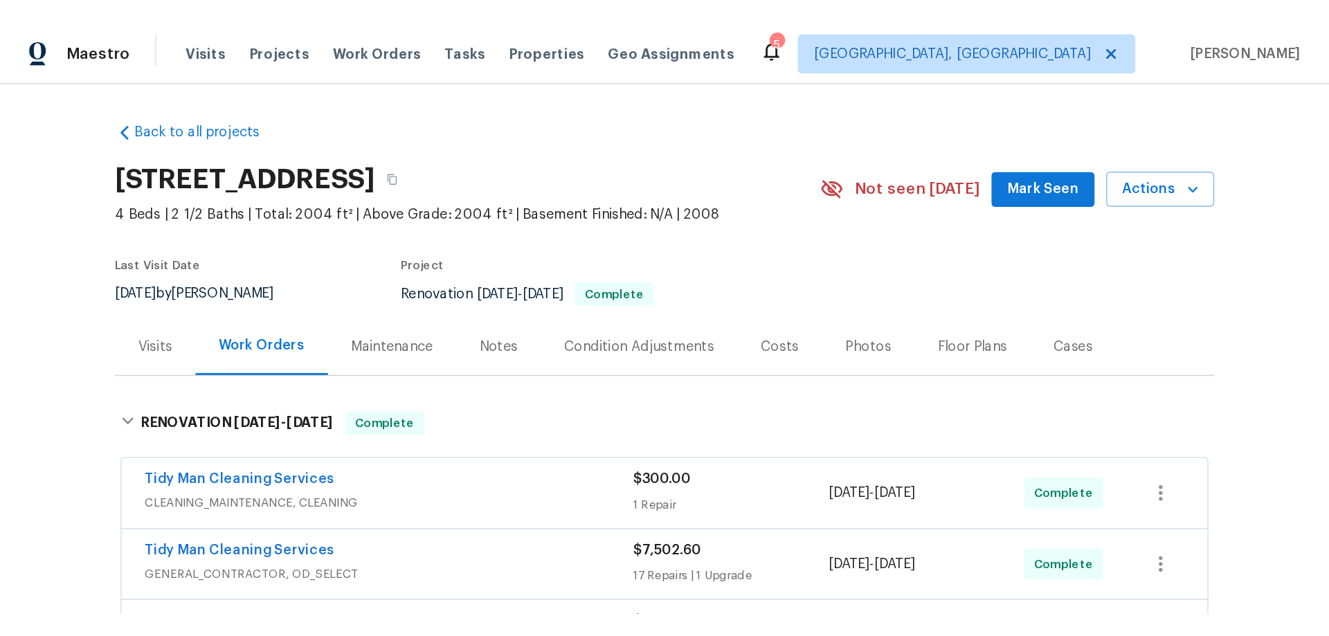
scroll to position [216, 0]
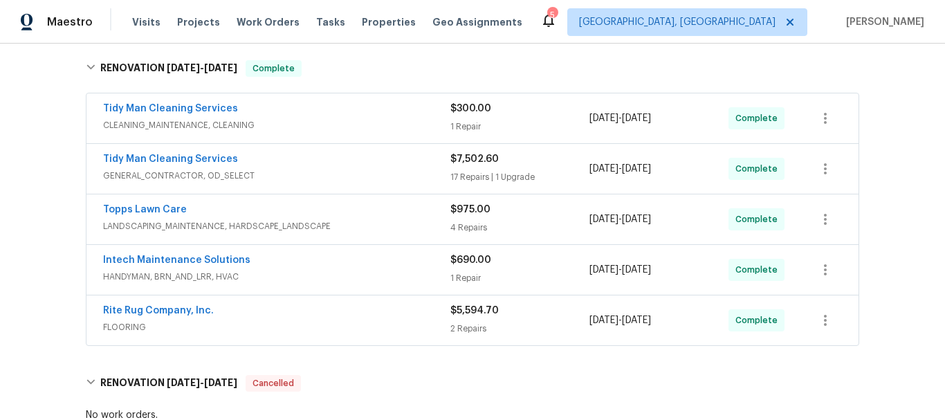
click at [866, 116] on div "Back to all projects 400 Grand National Ln, Elgin, SC 29045 4 Beds | 2 1/2 Bath…" at bounding box center [472, 232] width 945 height 376
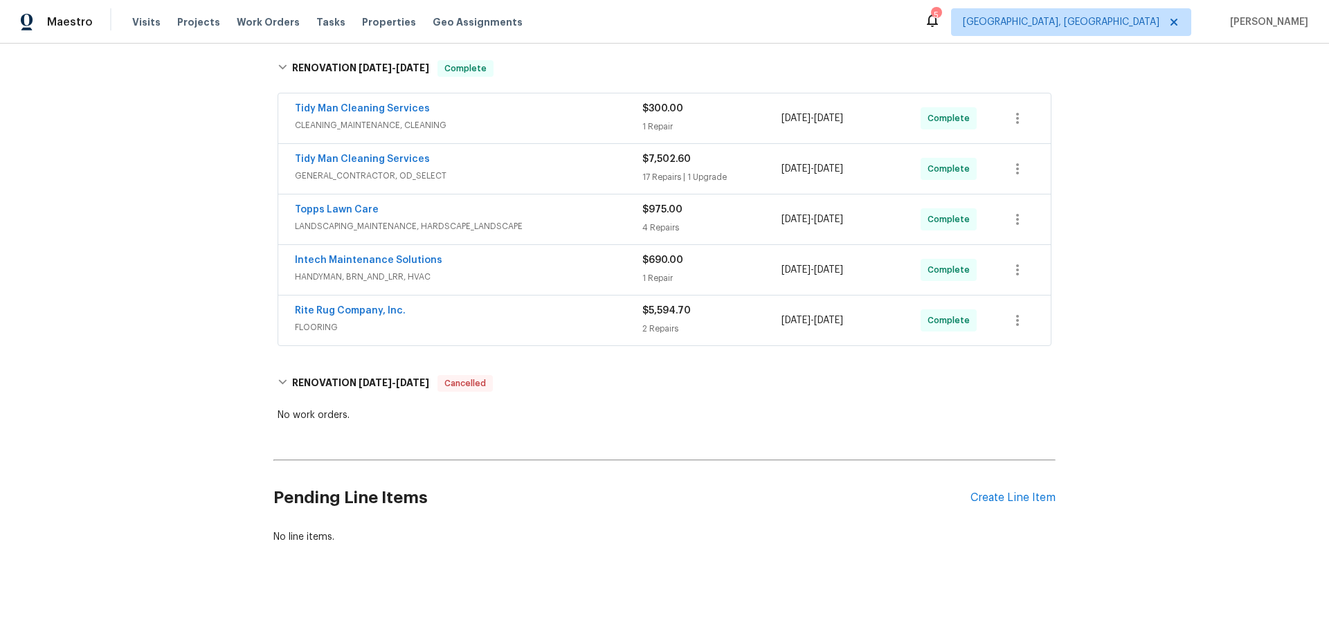
click at [158, 286] on div "Back to all projects 400 Grand National Ln, Elgin, SC 29045 4 Beds | 2 1/2 Bath…" at bounding box center [664, 340] width 1329 height 592
click at [142, 295] on div "Back to all projects 400 Grand National Ln, Elgin, SC 29045 4 Beds | 2 1/2 Bath…" at bounding box center [664, 340] width 1329 height 592
click at [138, 298] on div "Back to all projects 400 Grand National Ln, Elgin, SC 29045 4 Beds | 2 1/2 Bath…" at bounding box center [664, 340] width 1329 height 592
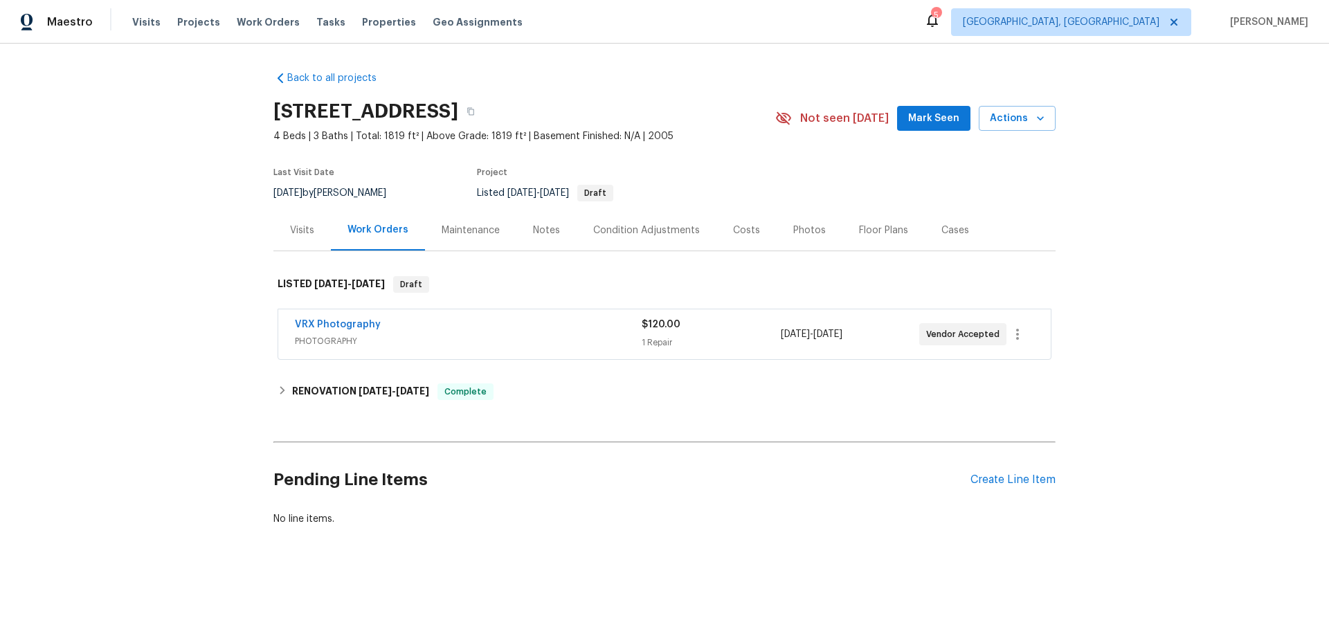
click at [290, 235] on div "Visits" at bounding box center [302, 231] width 24 height 14
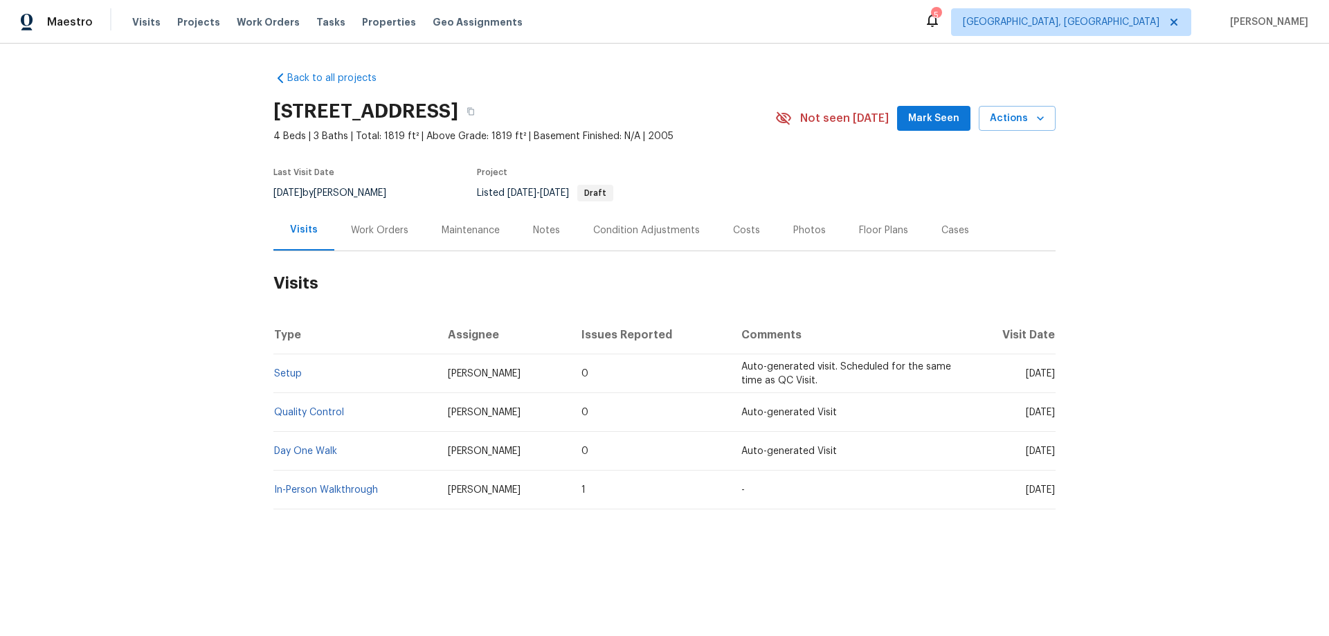
click at [381, 219] on div "Work Orders" at bounding box center [379, 230] width 91 height 41
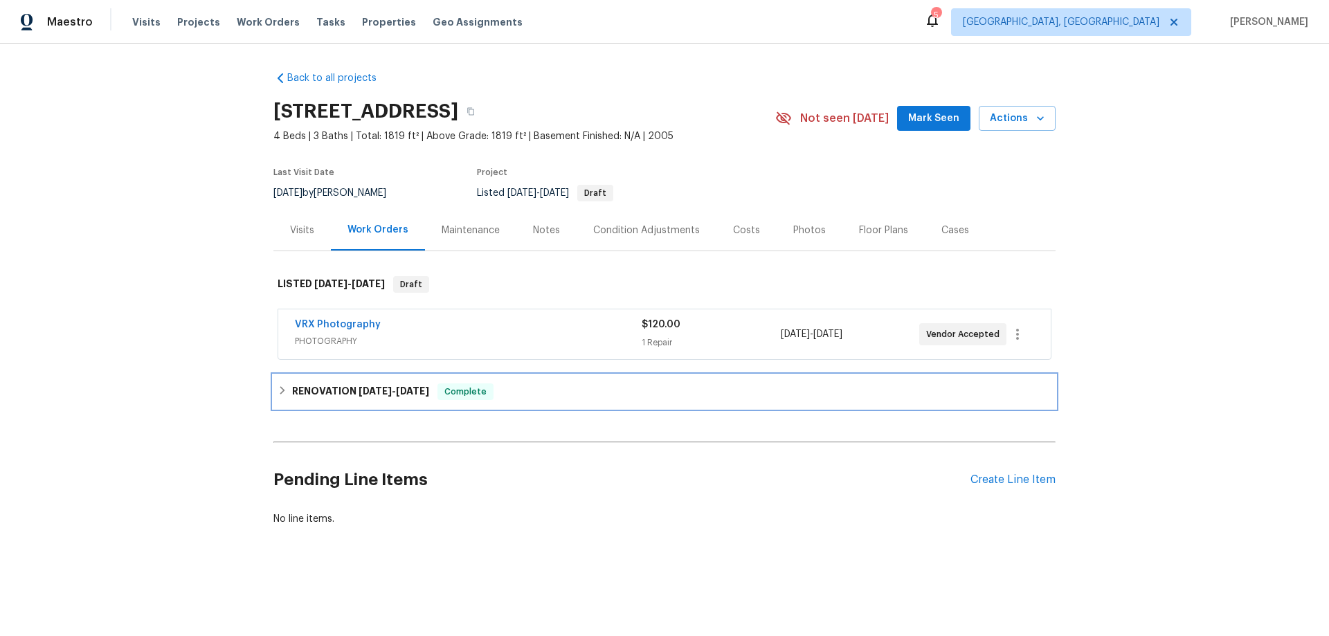
click at [334, 389] on h6 "RENOVATION 8/4/25 - 8/14/25" at bounding box center [360, 391] width 137 height 17
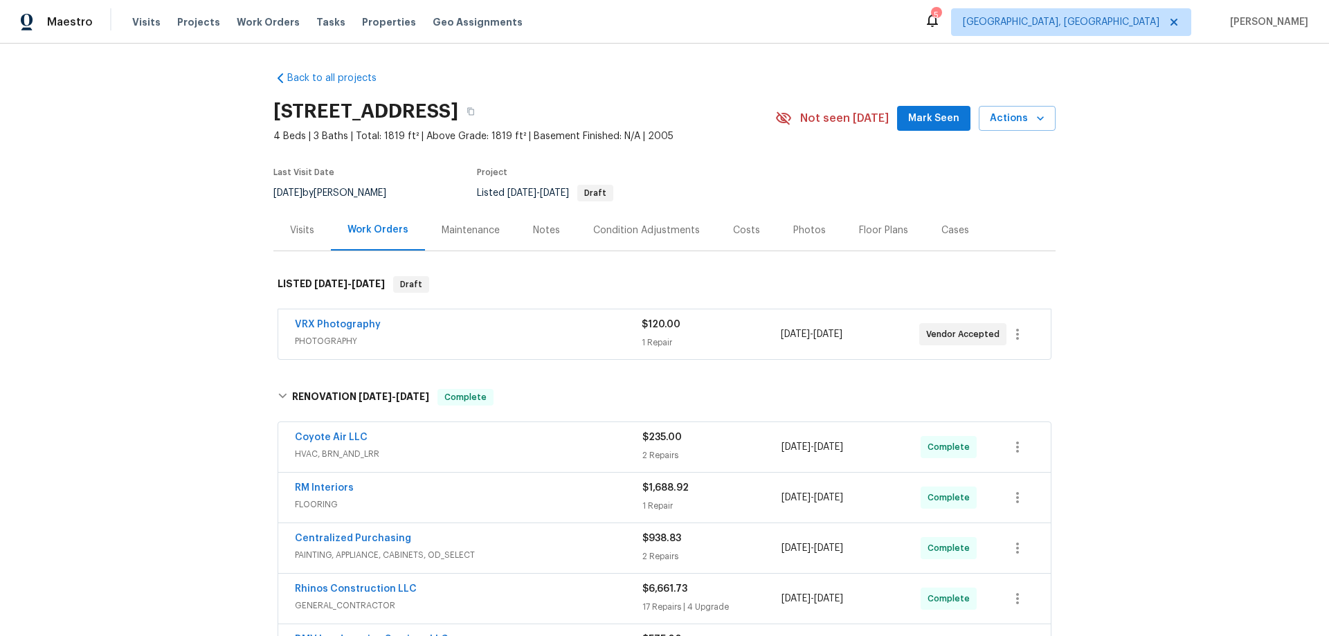
click at [184, 347] on div "Back to all projects 46027 W Guilder Ave, Maricopa, AZ 85139 4 Beds | 3 Baths |…" at bounding box center [664, 340] width 1329 height 592
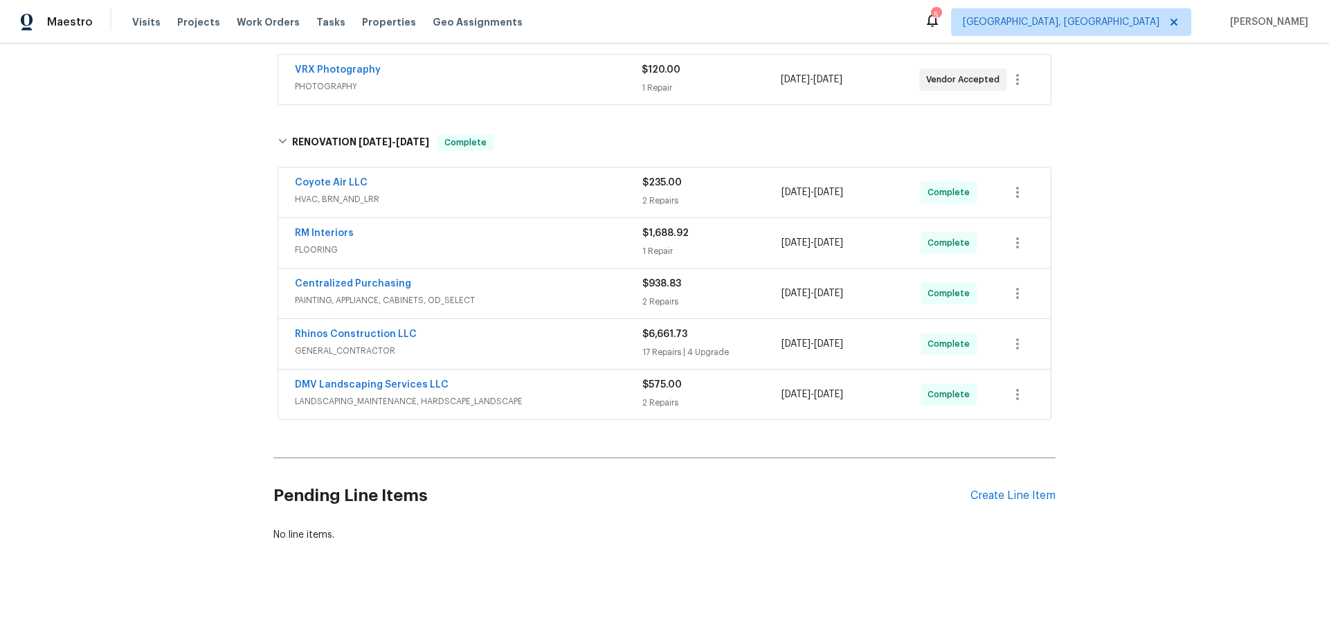
click at [169, 383] on div "Back to all projects 46027 W Guilder Ave, Maricopa, AZ 85139 4 Beds | 3 Baths |…" at bounding box center [664, 340] width 1329 height 592
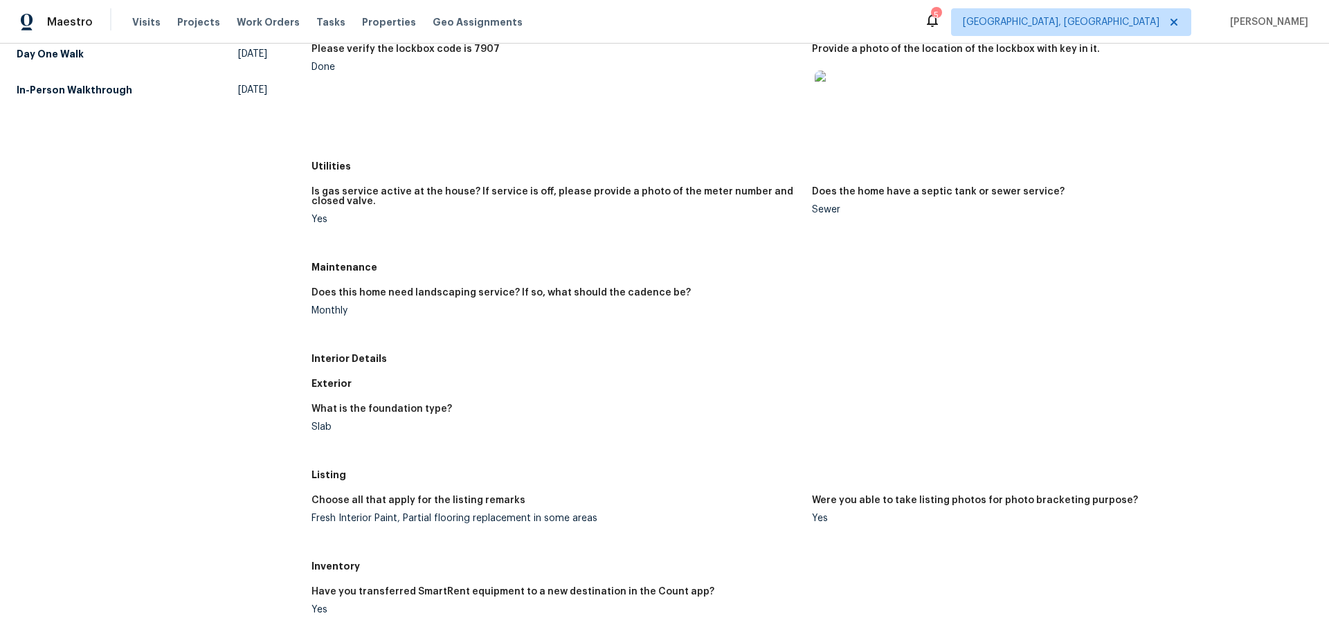
scroll to position [208, 0]
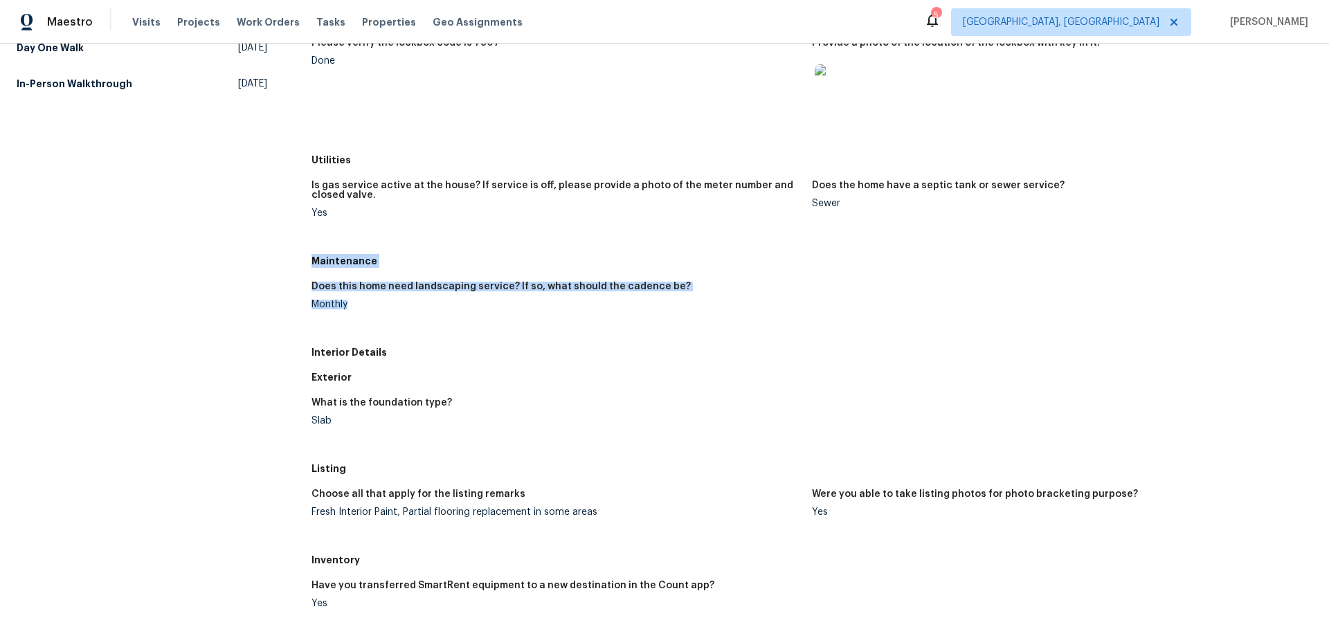
drag, startPoint x: 310, startPoint y: 261, endPoint x: 354, endPoint y: 322, distance: 75.3
click at [354, 322] on div "All visits [STREET_ADDRESS] Home details Other Visits Quality Control [DATE] Da…" at bounding box center [664, 419] width 1295 height 1110
